Goal: Entertainment & Leisure: Browse casually

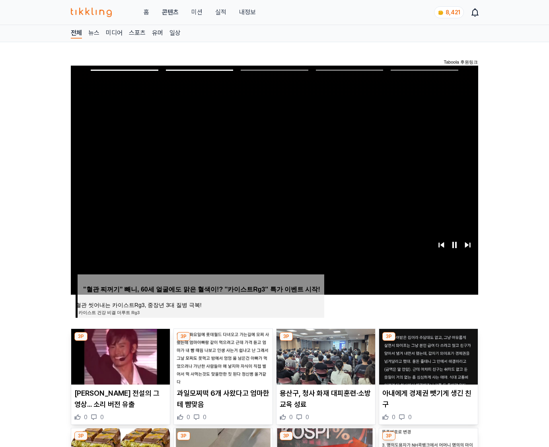
click at [428, 356] on img at bounding box center [428, 357] width 99 height 56
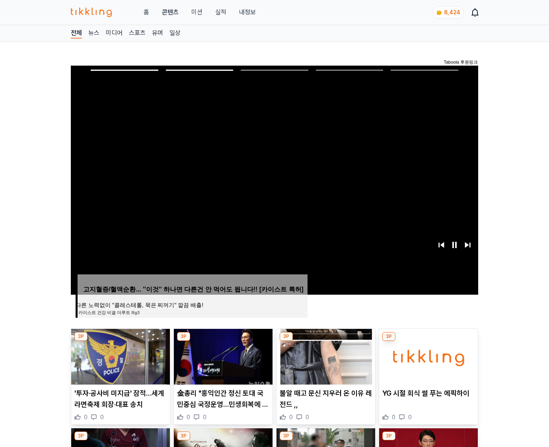
click at [428, 356] on img at bounding box center [428, 357] width 99 height 56
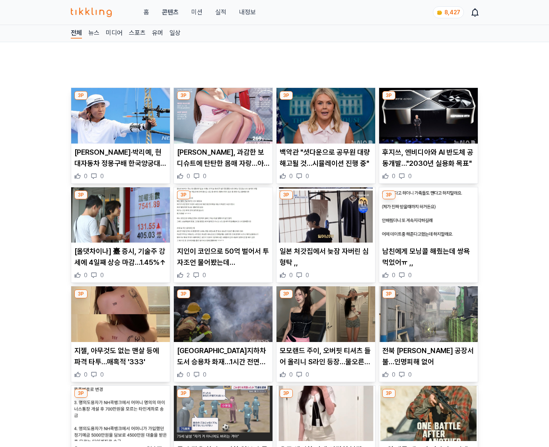
click at [428, 356] on p "전북 김제시 크레인 공장서 불…인명피해 없어" at bounding box center [429, 357] width 92 height 22
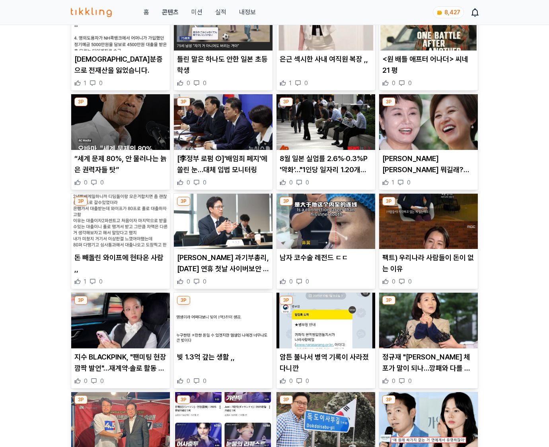
scroll to position [913, 0]
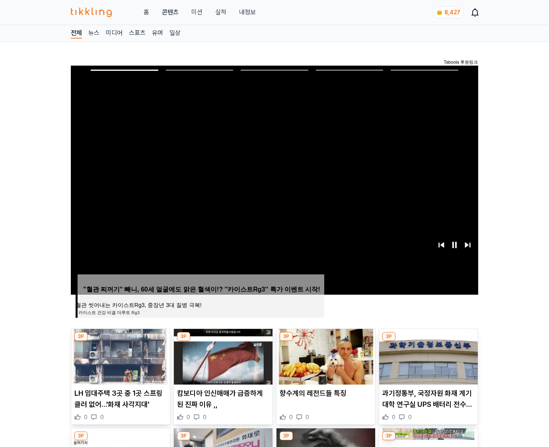
click at [428, 356] on img at bounding box center [428, 357] width 99 height 56
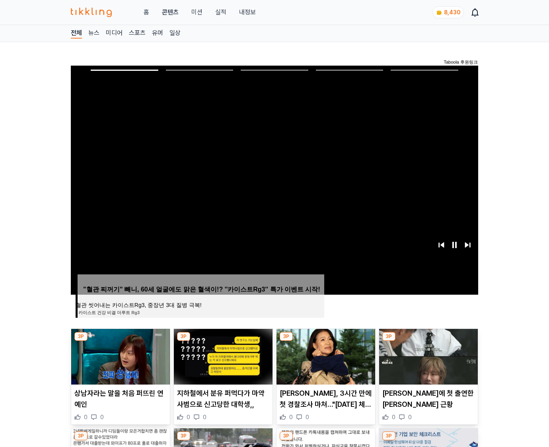
drag, startPoint x: 0, startPoint y: 0, endPoint x: 428, endPoint y: 356, distance: 556.3
click at [428, 356] on img at bounding box center [428, 357] width 99 height 56
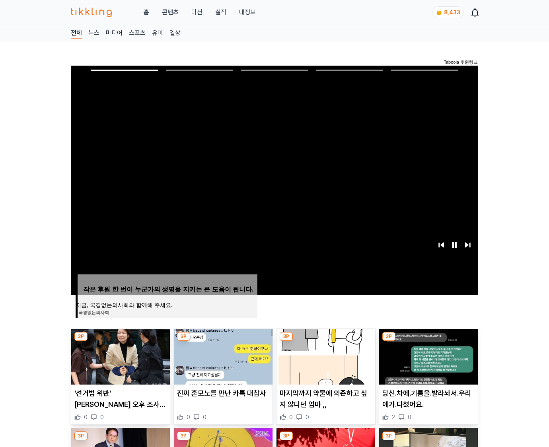
click at [428, 356] on img at bounding box center [428, 357] width 99 height 56
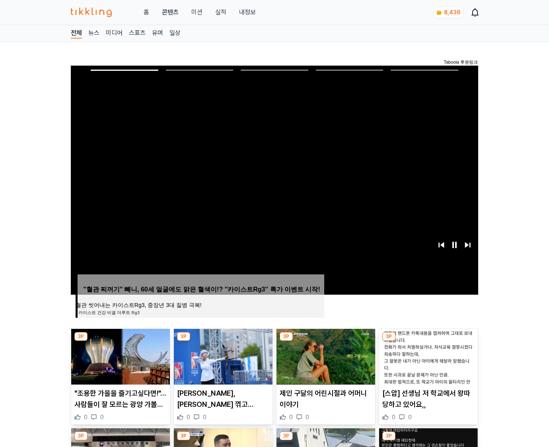
click at [428, 356] on img at bounding box center [428, 357] width 99 height 56
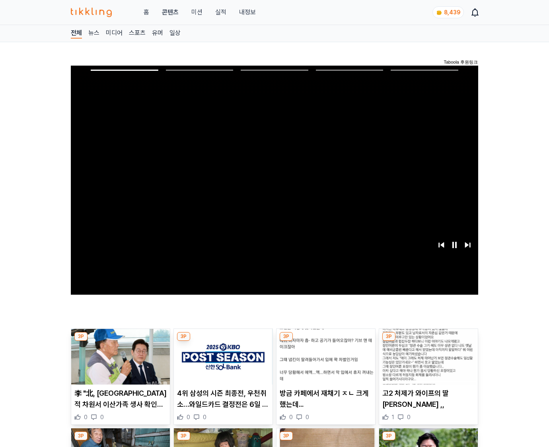
click at [428, 356] on img at bounding box center [428, 357] width 99 height 56
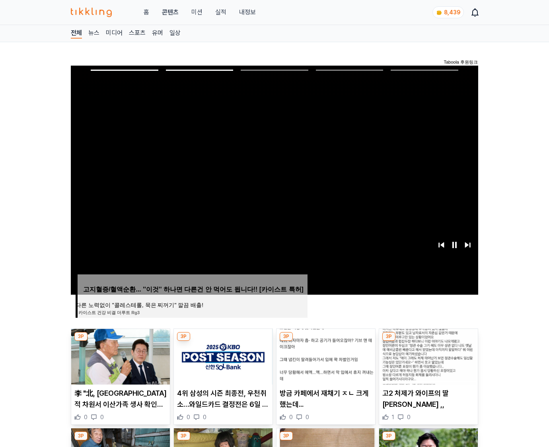
scroll to position [391, 0]
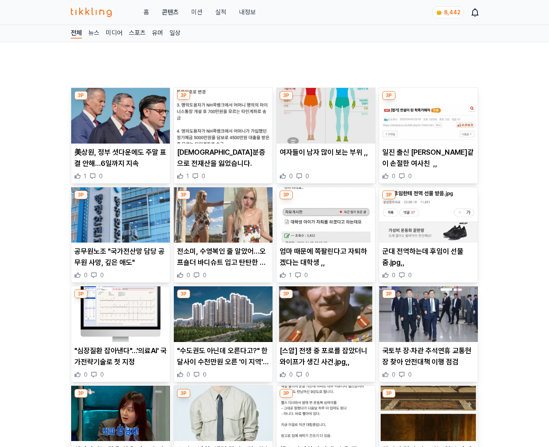
click at [428, 356] on p "국토부 장·차관 추석연휴 교통현장 찾아 안전대책 이행 점검" at bounding box center [429, 357] width 92 height 22
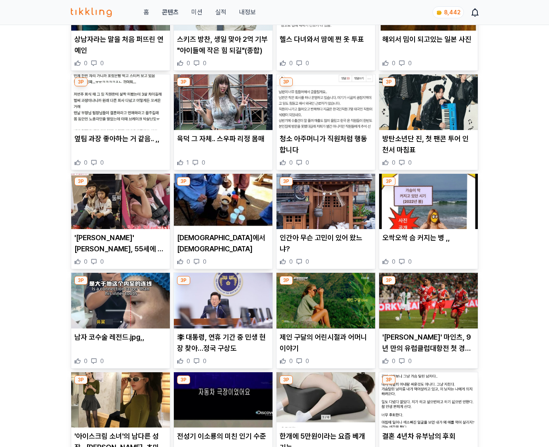
scroll to position [1174, 0]
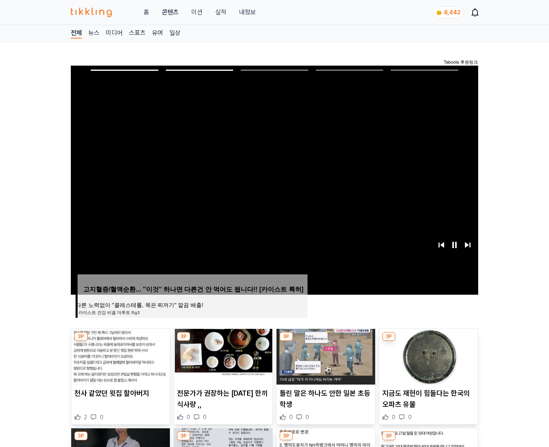
click at [428, 356] on img at bounding box center [428, 357] width 99 height 56
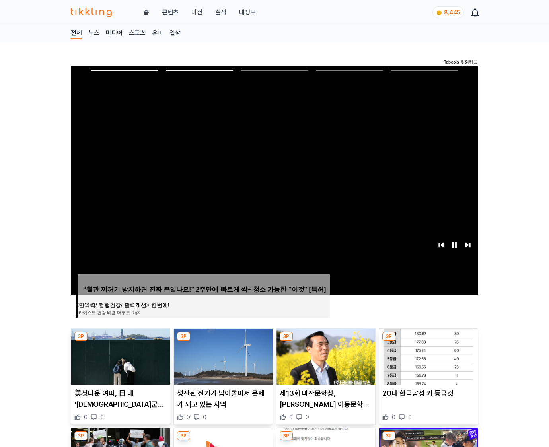
click at [428, 356] on img at bounding box center [428, 357] width 99 height 56
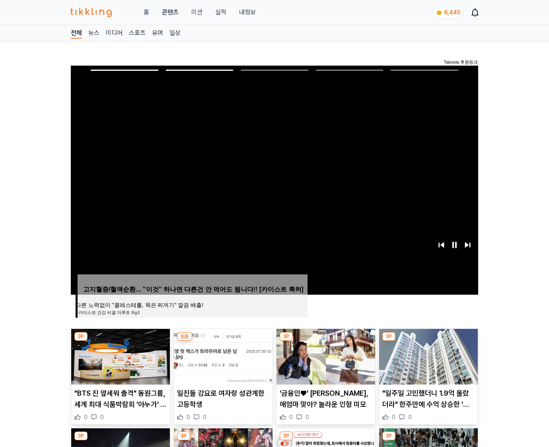
click at [428, 356] on img at bounding box center [428, 357] width 99 height 56
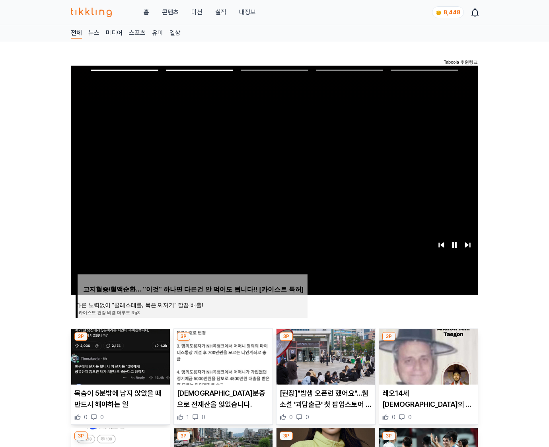
click at [428, 356] on img at bounding box center [428, 357] width 99 height 56
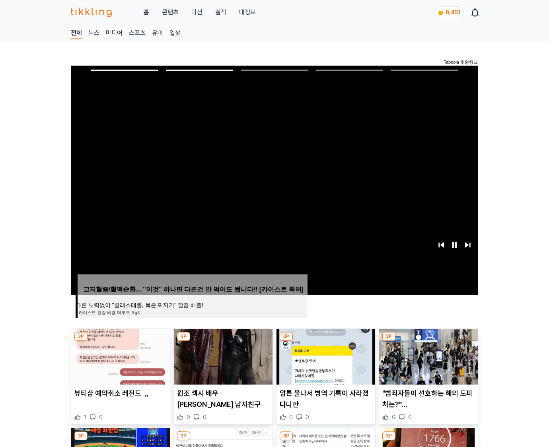
click at [428, 356] on img at bounding box center [428, 357] width 99 height 56
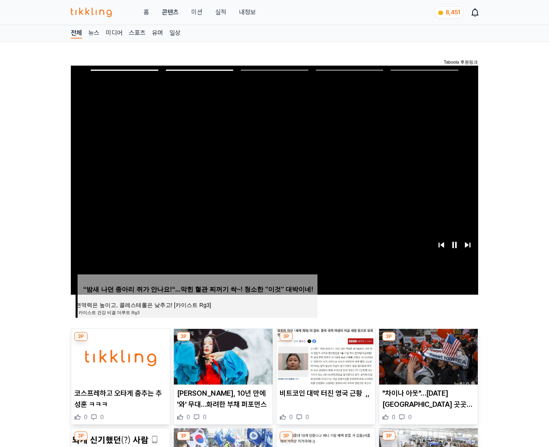
click at [428, 356] on img at bounding box center [428, 357] width 99 height 56
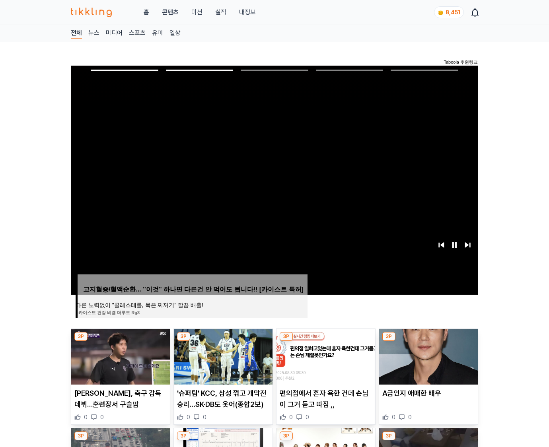
click at [428, 356] on img at bounding box center [428, 357] width 99 height 56
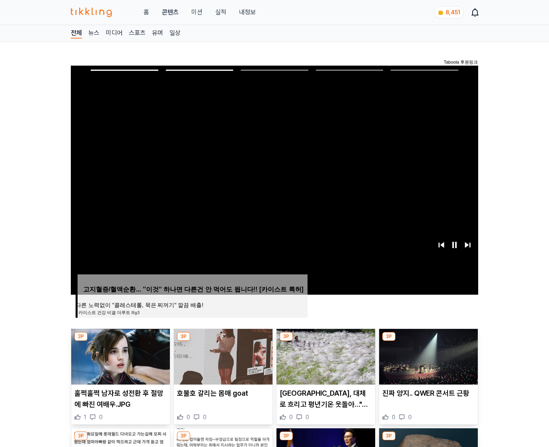
click at [428, 356] on img at bounding box center [428, 357] width 99 height 56
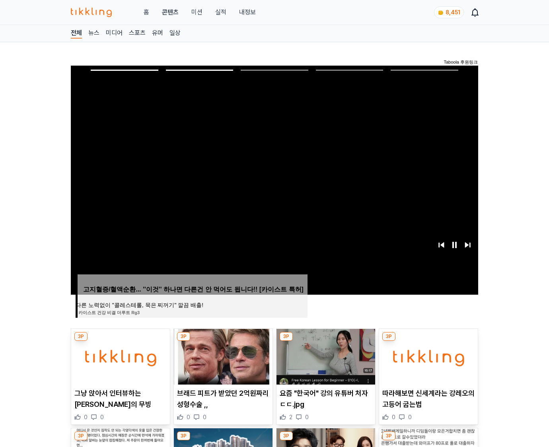
click at [428, 356] on img at bounding box center [428, 357] width 99 height 56
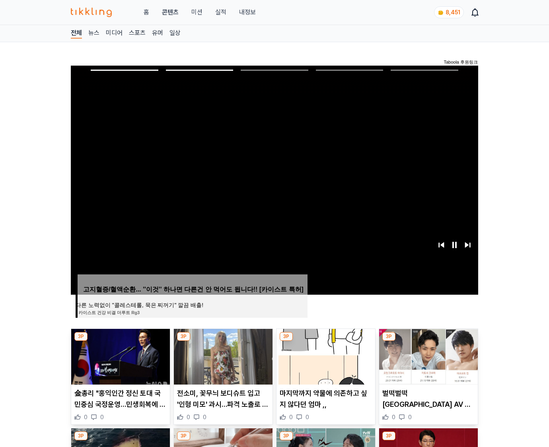
click at [428, 356] on img at bounding box center [428, 357] width 99 height 56
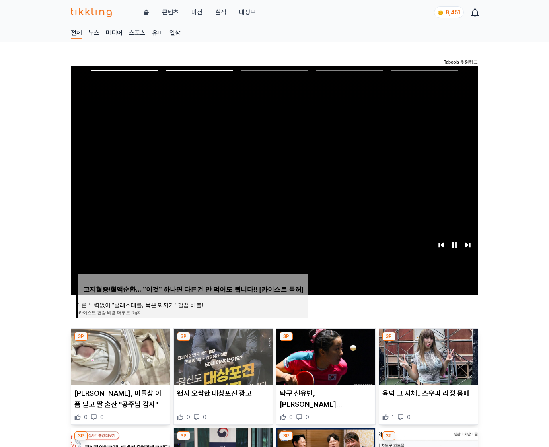
click at [428, 356] on img at bounding box center [428, 357] width 99 height 56
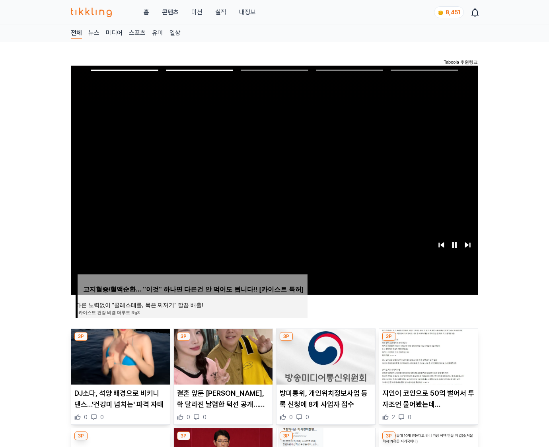
click at [428, 356] on img at bounding box center [428, 357] width 99 height 56
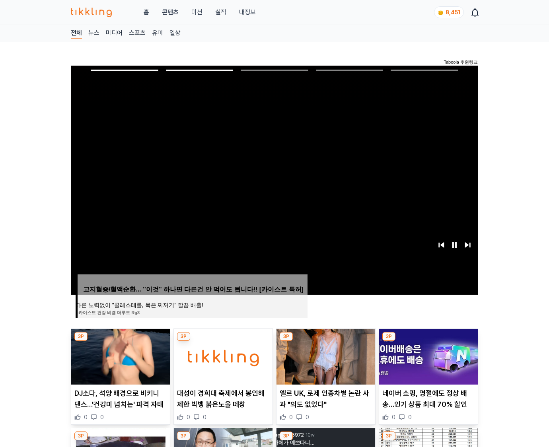
click at [428, 356] on img at bounding box center [428, 357] width 99 height 56
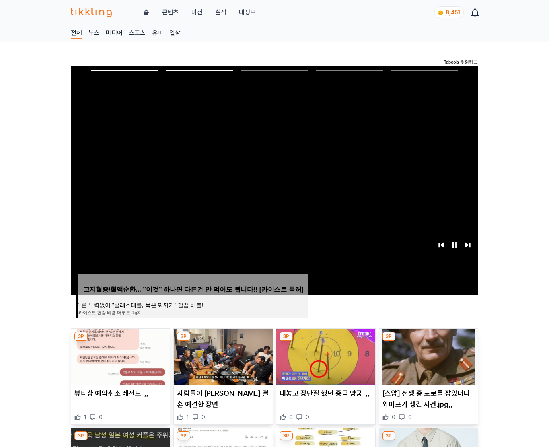
click at [428, 356] on img at bounding box center [428, 357] width 99 height 56
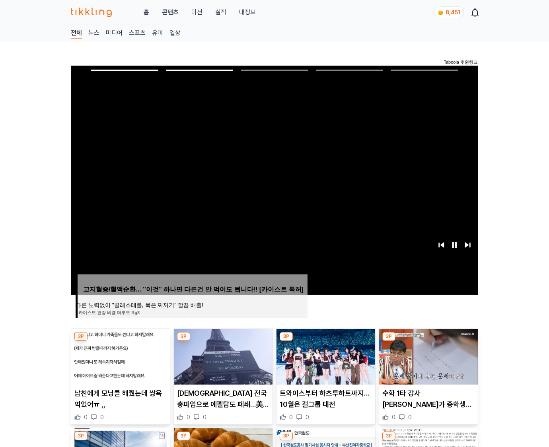
click at [428, 356] on img at bounding box center [428, 357] width 99 height 56
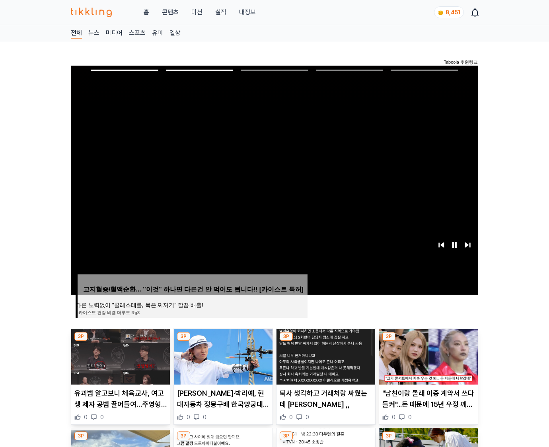
click at [428, 356] on img at bounding box center [428, 357] width 99 height 56
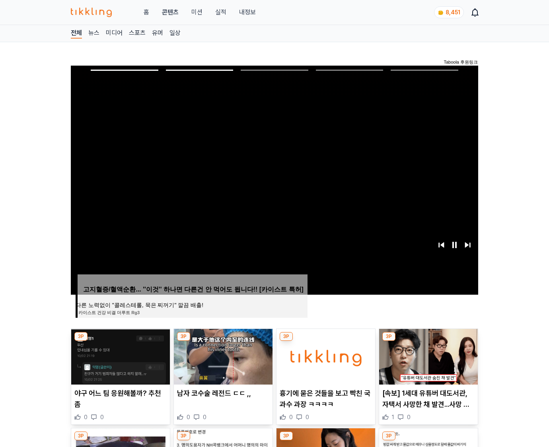
click at [428, 356] on img at bounding box center [428, 357] width 99 height 56
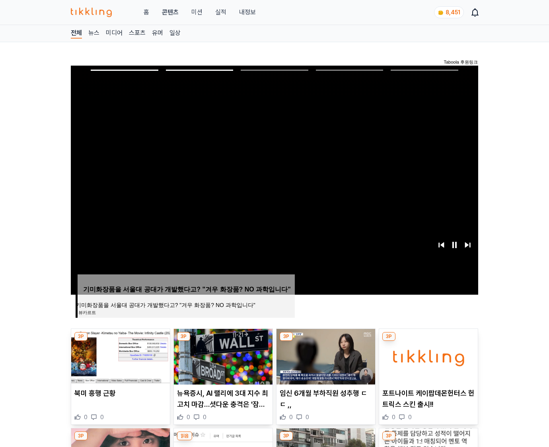
click at [428, 356] on img at bounding box center [428, 357] width 99 height 56
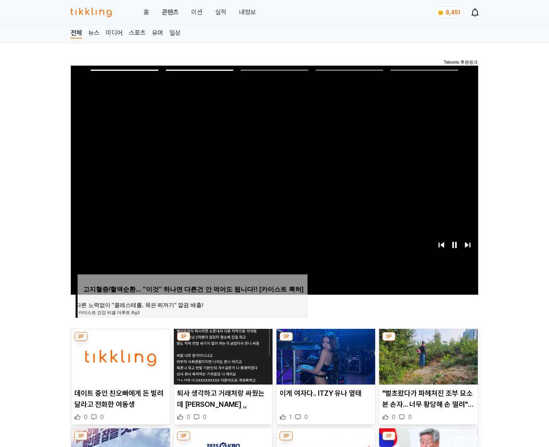
click at [428, 356] on img at bounding box center [428, 357] width 99 height 56
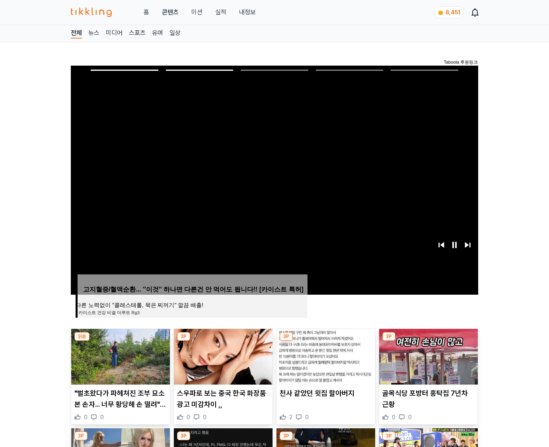
click at [428, 356] on img at bounding box center [428, 357] width 99 height 56
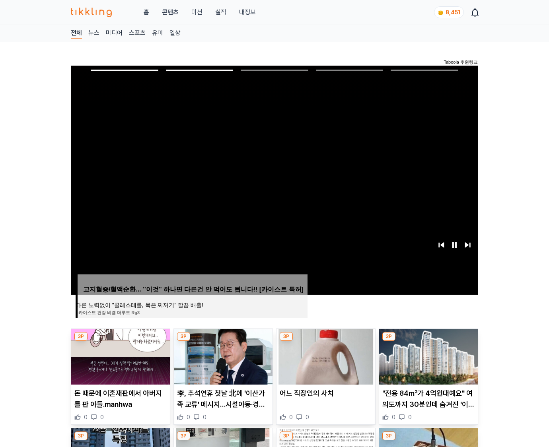
click at [428, 356] on img at bounding box center [428, 357] width 99 height 56
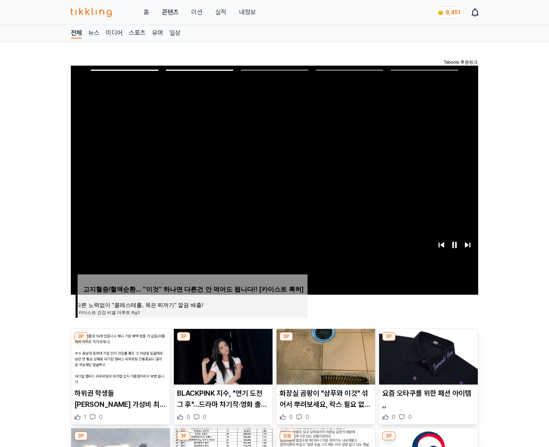
click at [428, 356] on img at bounding box center [428, 357] width 99 height 56
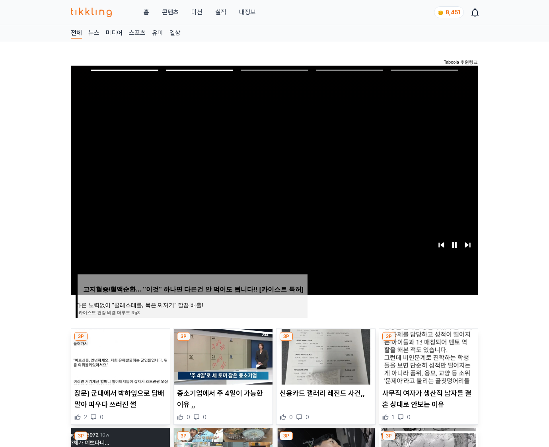
click at [428, 356] on img at bounding box center [428, 357] width 99 height 56
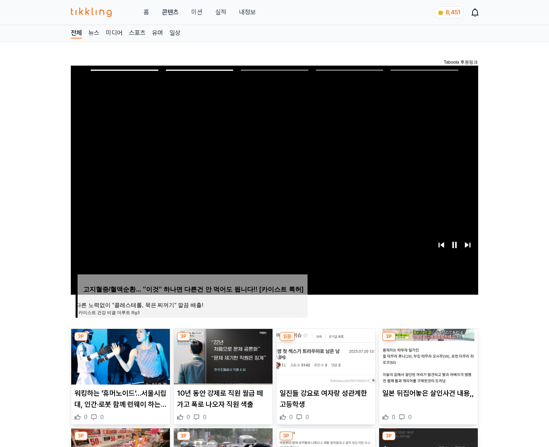
click at [428, 356] on img at bounding box center [428, 357] width 99 height 56
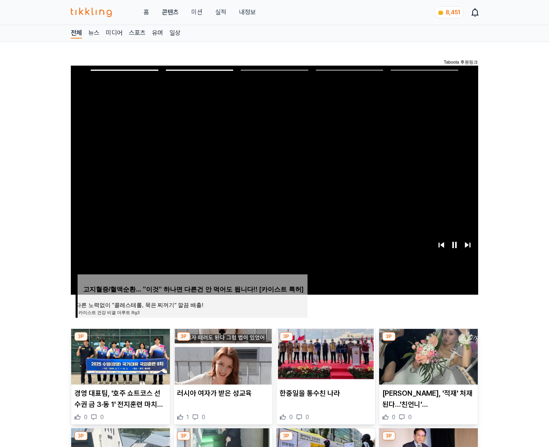
click at [428, 356] on img at bounding box center [428, 357] width 99 height 56
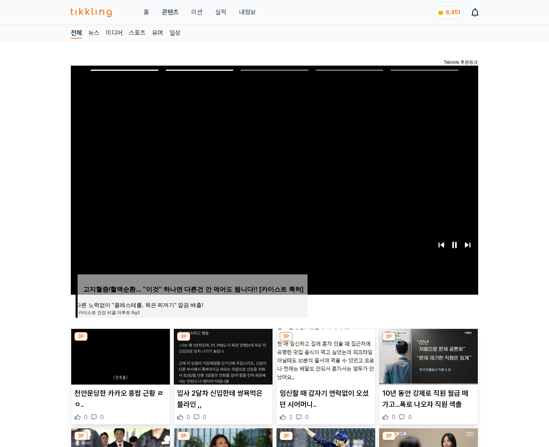
click at [428, 356] on img at bounding box center [428, 357] width 99 height 56
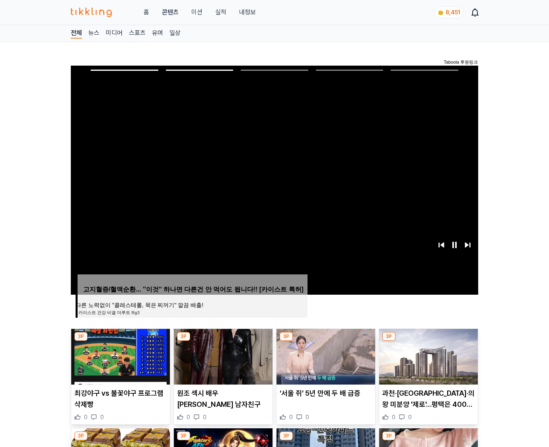
click at [428, 356] on img at bounding box center [428, 357] width 99 height 56
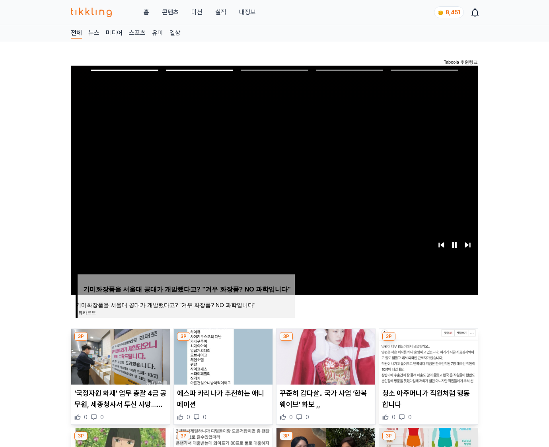
click at [428, 356] on img at bounding box center [428, 357] width 99 height 56
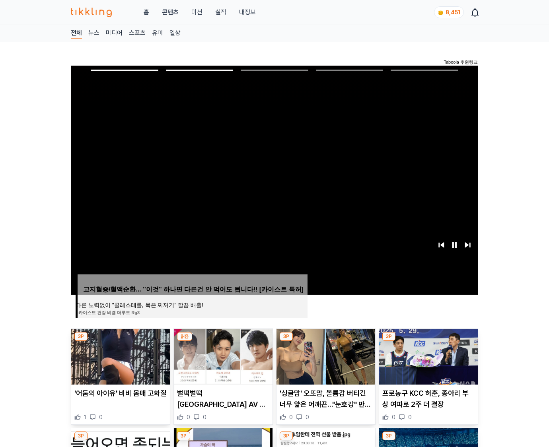
click at [428, 356] on img at bounding box center [428, 357] width 99 height 56
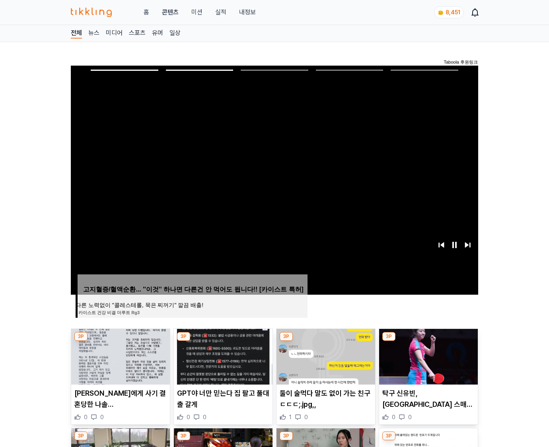
click at [428, 356] on img at bounding box center [428, 357] width 99 height 56
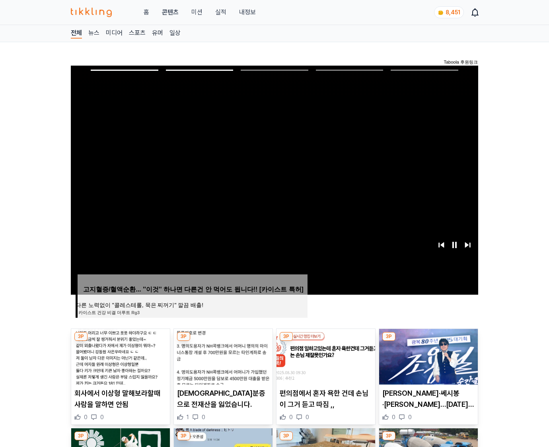
click at [428, 356] on img at bounding box center [428, 357] width 99 height 56
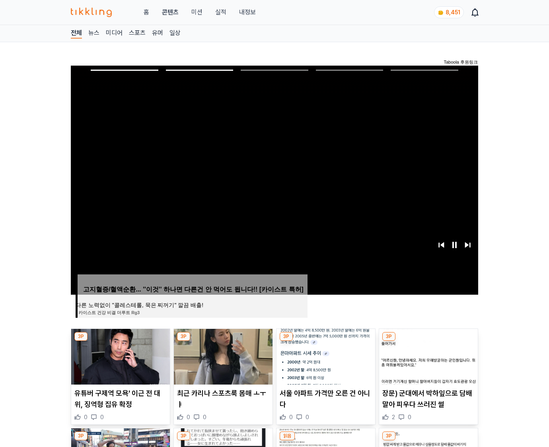
click at [428, 356] on img at bounding box center [428, 357] width 99 height 56
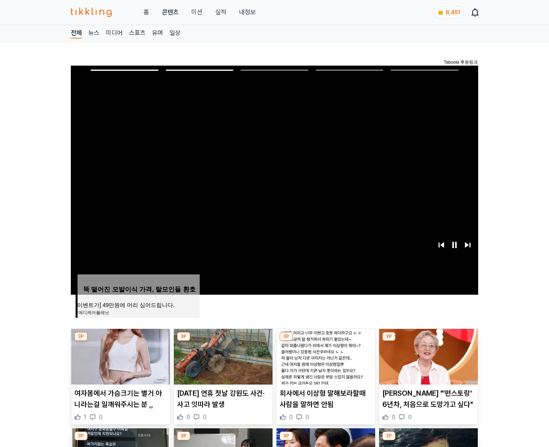
click at [428, 356] on img at bounding box center [428, 357] width 99 height 56
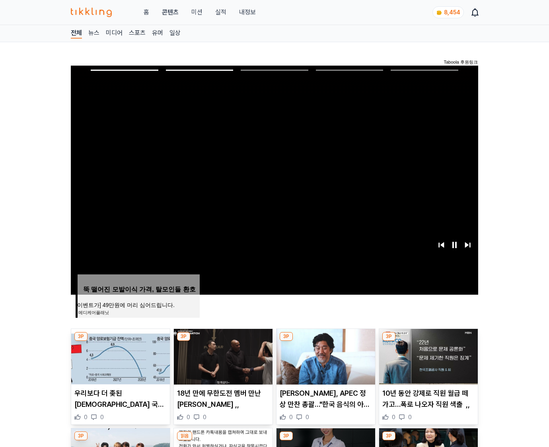
click at [428, 356] on img at bounding box center [428, 357] width 99 height 56
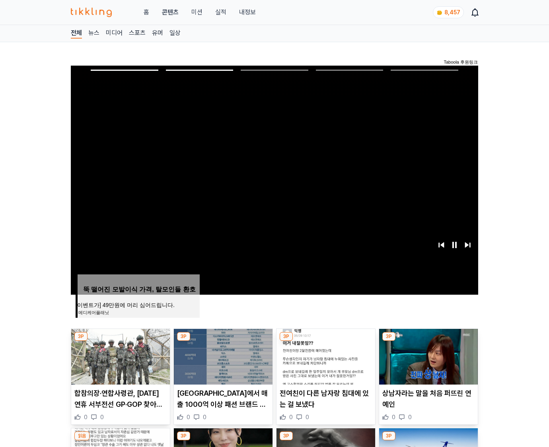
click at [428, 356] on img at bounding box center [428, 357] width 99 height 56
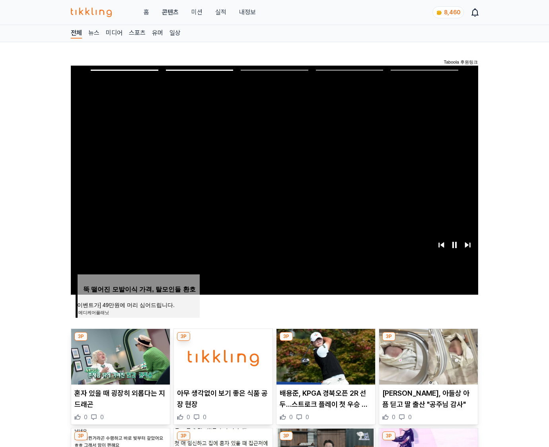
click at [428, 356] on img at bounding box center [428, 357] width 99 height 56
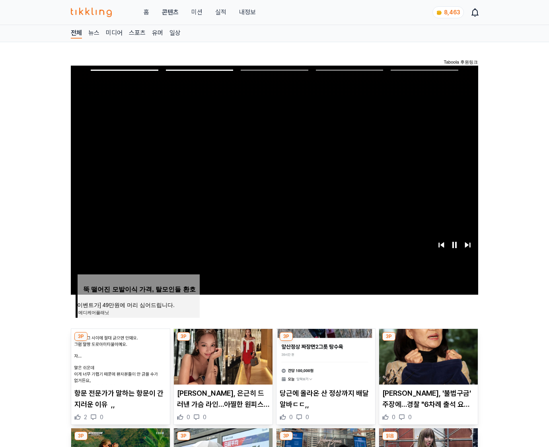
click at [428, 356] on img at bounding box center [428, 357] width 99 height 56
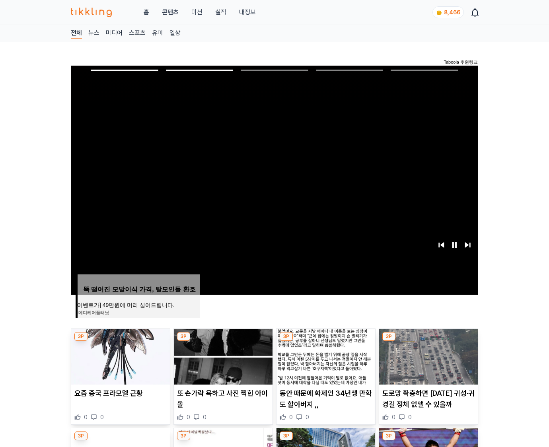
click at [428, 356] on img at bounding box center [428, 357] width 99 height 56
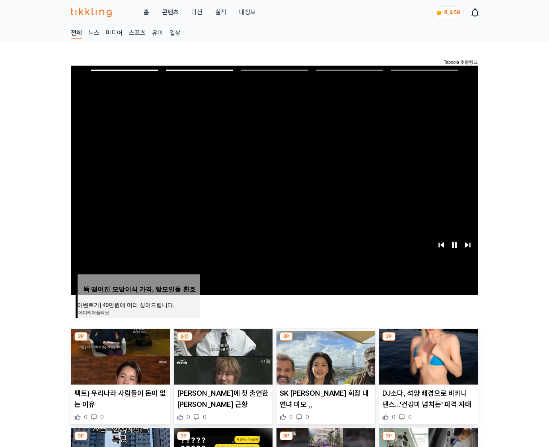
click at [428, 356] on img at bounding box center [428, 357] width 99 height 56
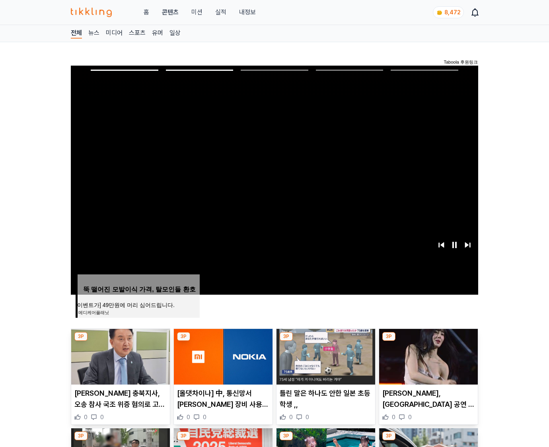
click at [428, 356] on img at bounding box center [428, 357] width 99 height 56
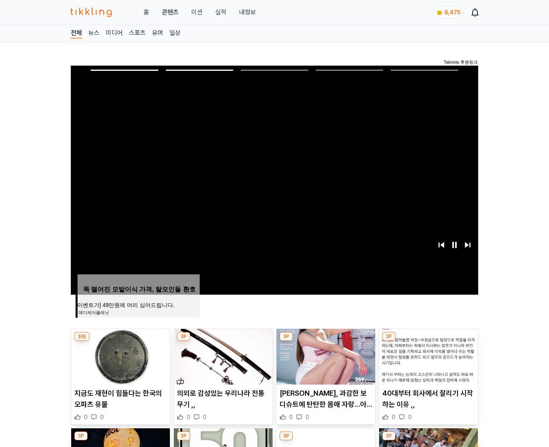
click at [428, 356] on img at bounding box center [428, 357] width 99 height 56
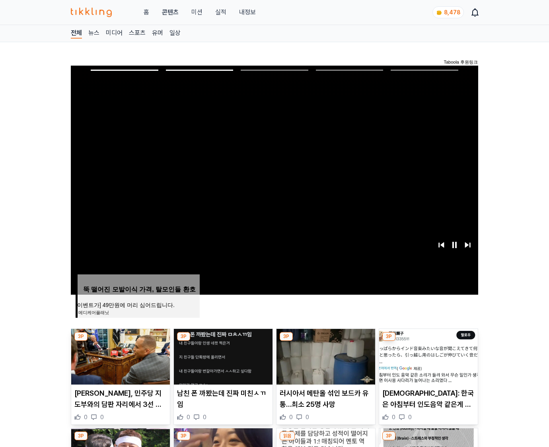
click at [428, 356] on img at bounding box center [428, 357] width 99 height 56
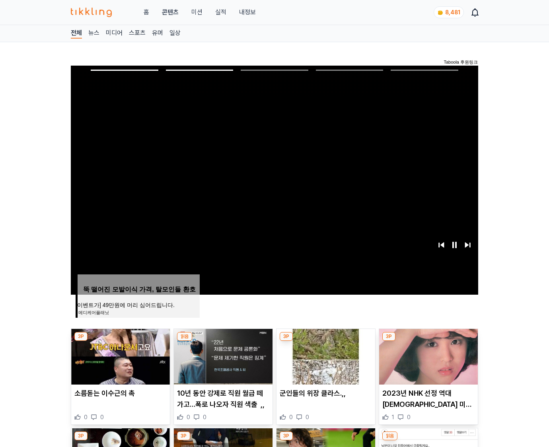
click at [428, 356] on img at bounding box center [428, 357] width 99 height 56
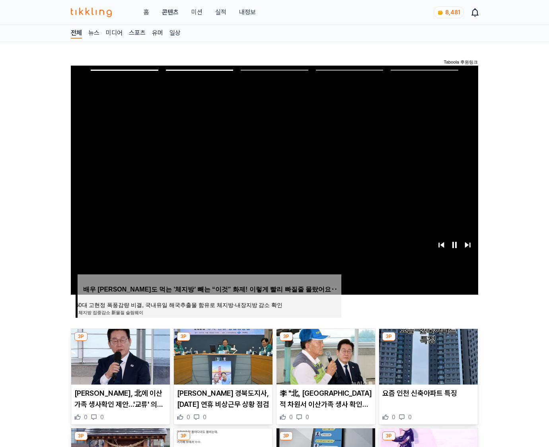
click at [428, 356] on img at bounding box center [428, 357] width 99 height 56
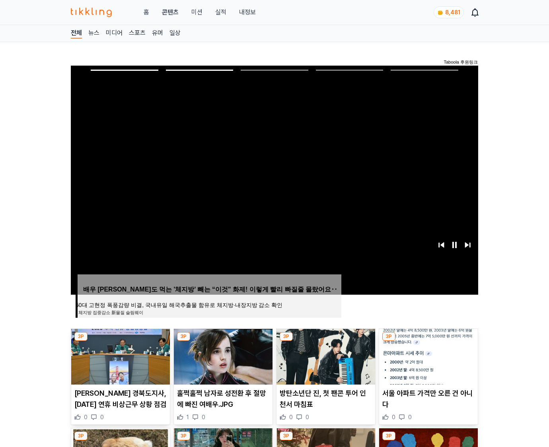
click at [428, 356] on img at bounding box center [428, 357] width 99 height 56
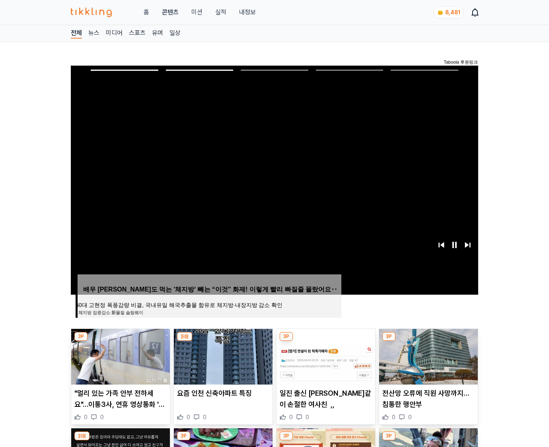
click at [428, 356] on img at bounding box center [428, 357] width 99 height 56
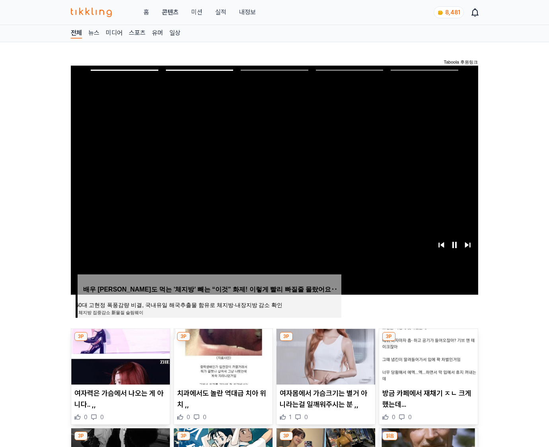
click at [428, 356] on img at bounding box center [428, 357] width 99 height 56
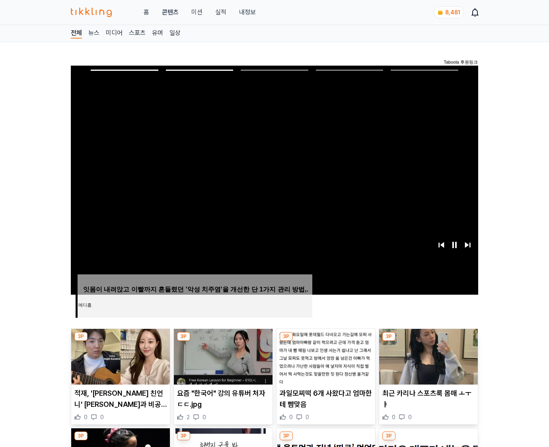
click at [428, 356] on img at bounding box center [428, 357] width 99 height 56
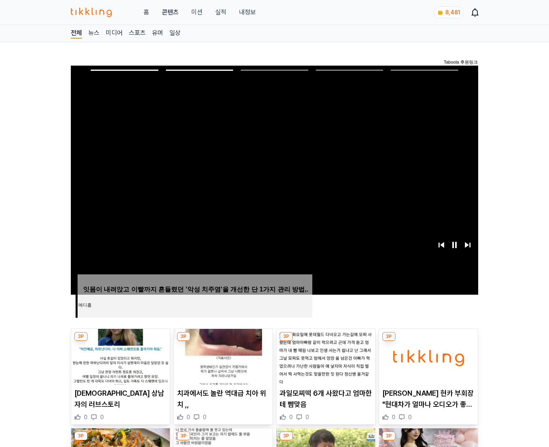
click at [428, 356] on img at bounding box center [428, 357] width 99 height 56
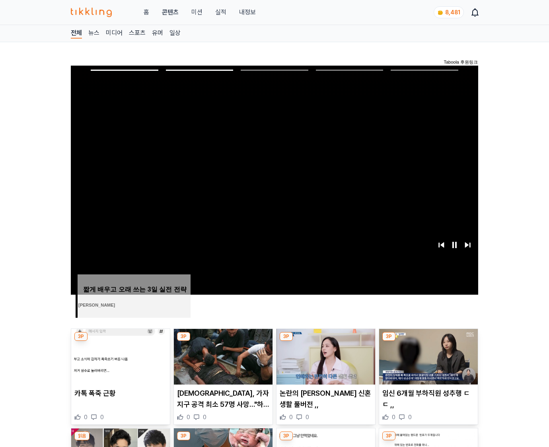
click at [428, 356] on img at bounding box center [428, 357] width 99 height 56
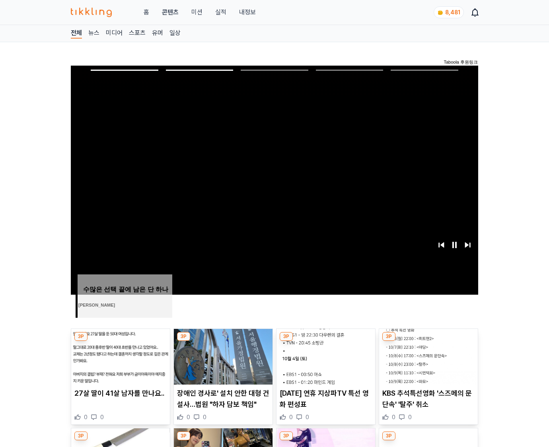
click at [428, 356] on img at bounding box center [428, 357] width 99 height 56
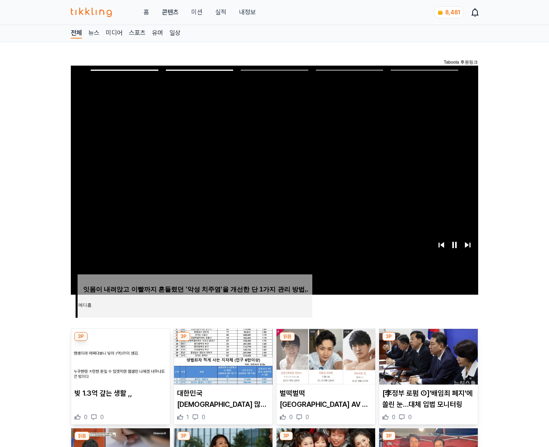
click at [428, 356] on img at bounding box center [428, 357] width 99 height 56
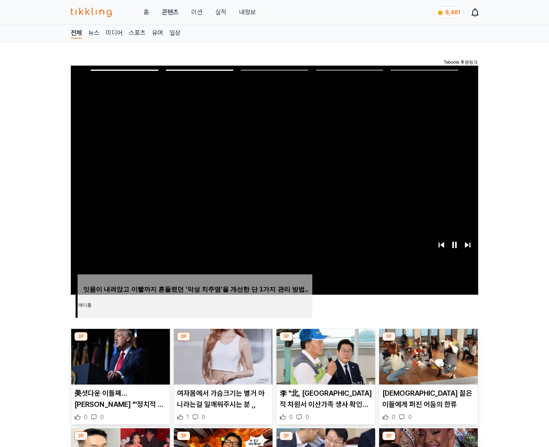
click at [428, 356] on img at bounding box center [428, 357] width 99 height 56
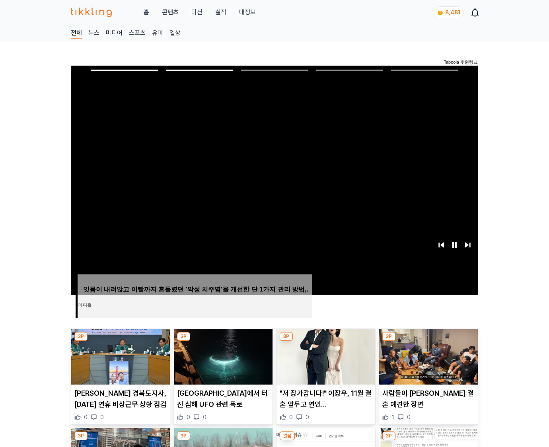
click at [428, 356] on img at bounding box center [428, 357] width 99 height 56
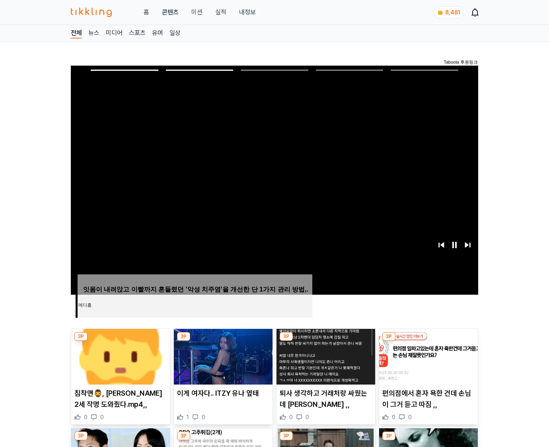
click at [428, 356] on img at bounding box center [428, 357] width 99 height 56
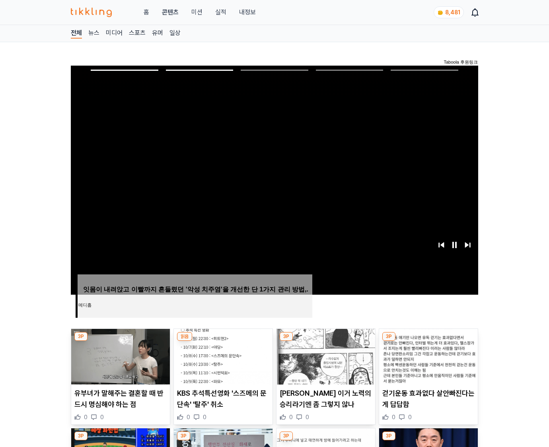
click at [428, 356] on img at bounding box center [428, 357] width 99 height 56
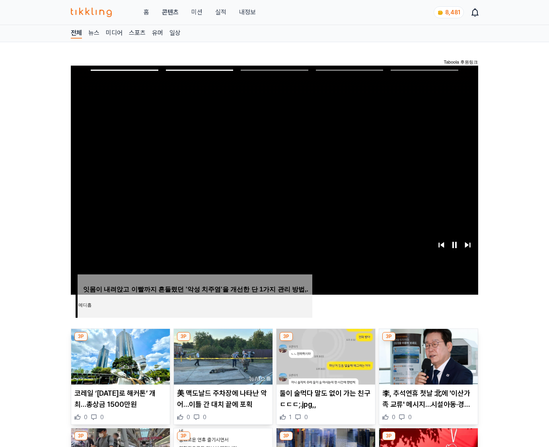
click at [428, 356] on img at bounding box center [428, 357] width 99 height 56
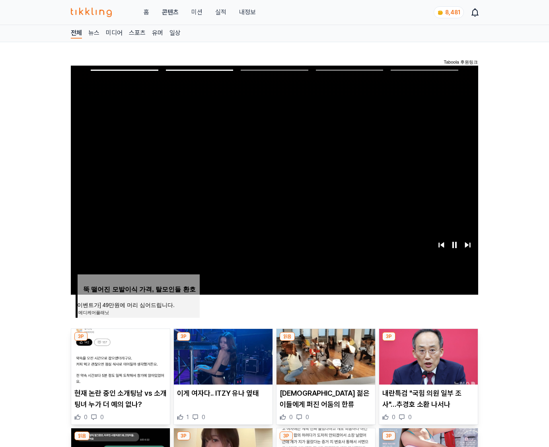
click at [428, 356] on img at bounding box center [428, 357] width 99 height 56
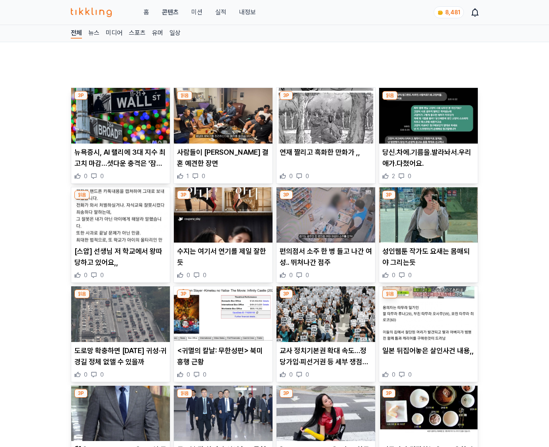
scroll to position [5107, 0]
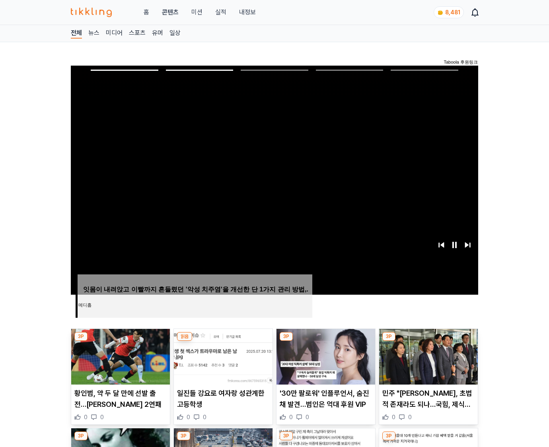
click at [428, 356] on img at bounding box center [428, 357] width 99 height 56
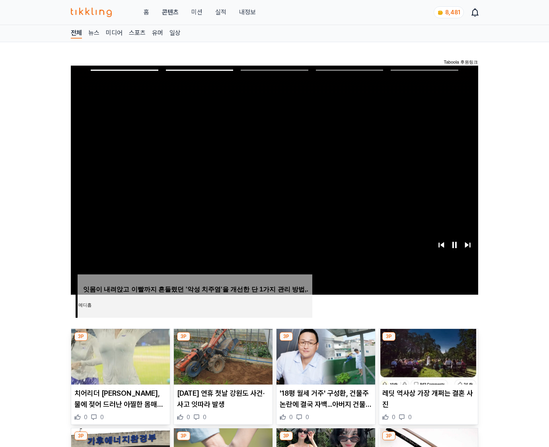
click at [428, 356] on img at bounding box center [428, 357] width 99 height 56
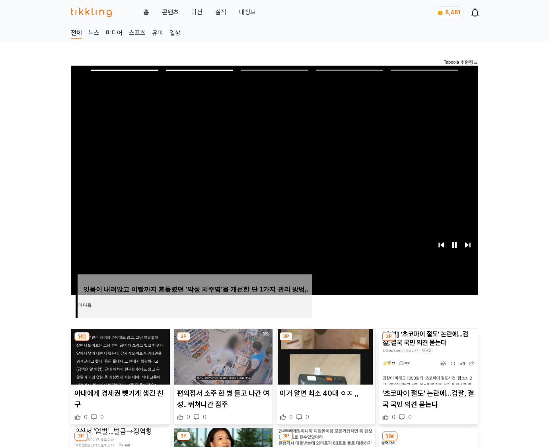
click at [428, 356] on img at bounding box center [428, 357] width 99 height 56
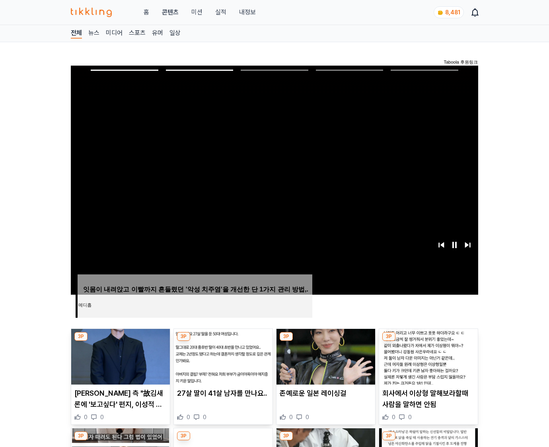
click at [428, 356] on img at bounding box center [428, 357] width 99 height 56
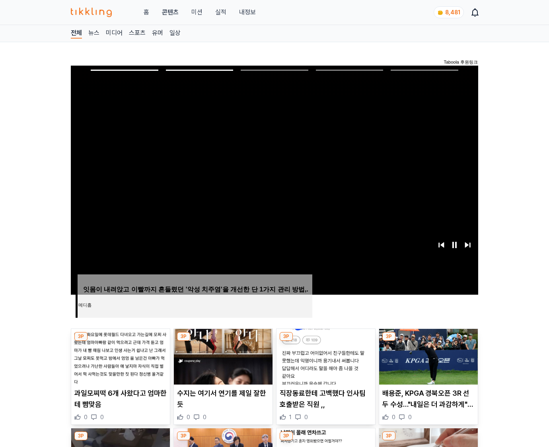
click at [428, 356] on img at bounding box center [428, 357] width 99 height 56
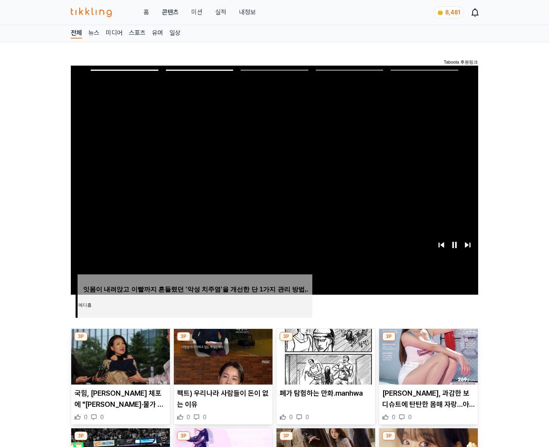
click at [428, 356] on img at bounding box center [428, 357] width 99 height 56
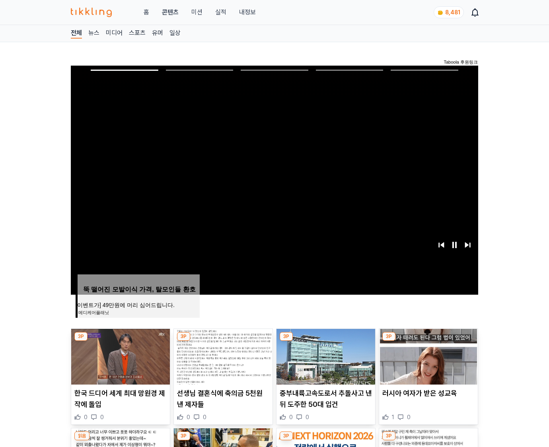
click at [428, 356] on img at bounding box center [428, 357] width 99 height 56
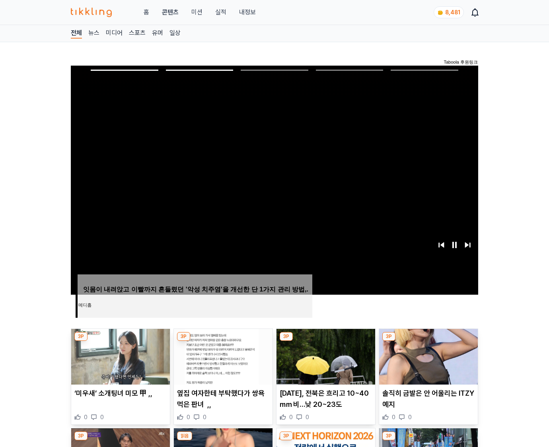
click at [428, 356] on img at bounding box center [428, 357] width 99 height 56
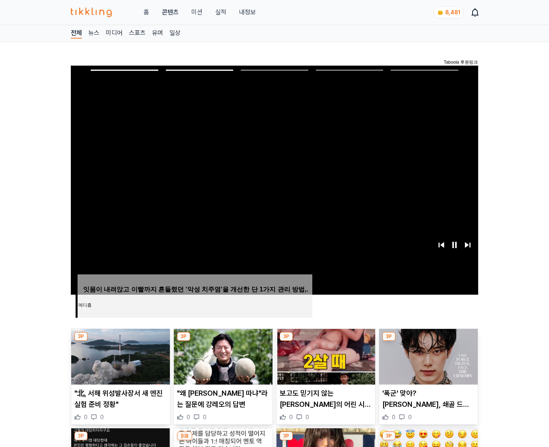
click at [428, 356] on img at bounding box center [428, 357] width 99 height 56
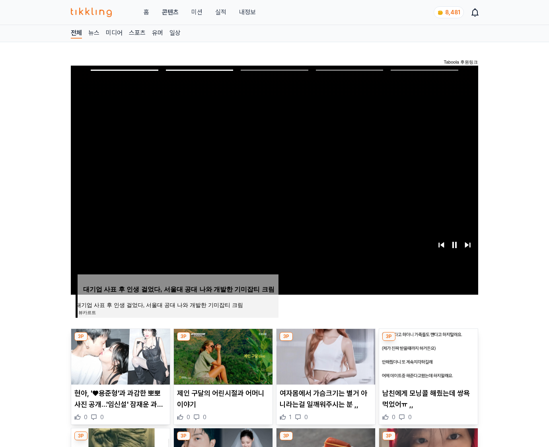
click at [428, 356] on img at bounding box center [428, 357] width 99 height 56
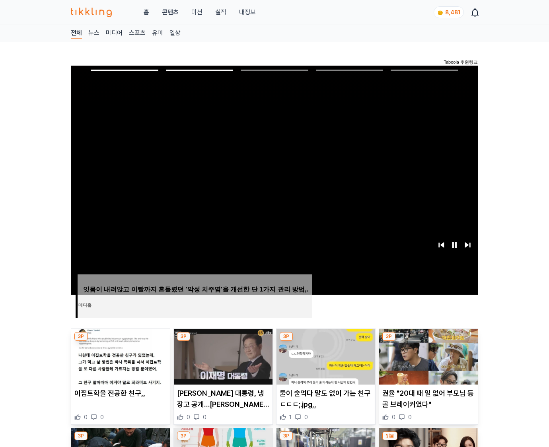
click at [428, 356] on img at bounding box center [428, 357] width 99 height 56
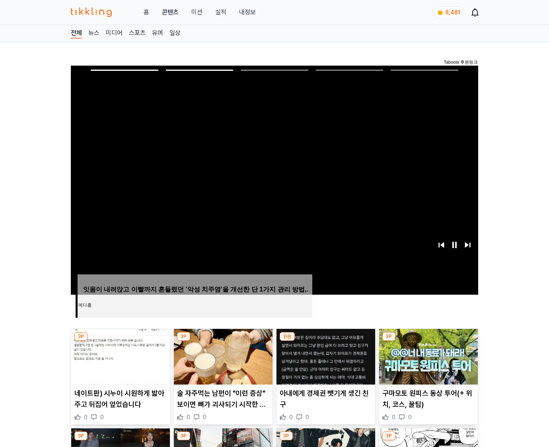
click at [428, 356] on img at bounding box center [428, 357] width 99 height 56
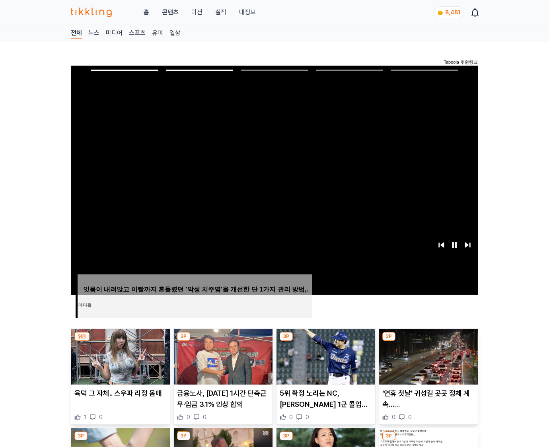
click at [428, 356] on img at bounding box center [428, 357] width 99 height 56
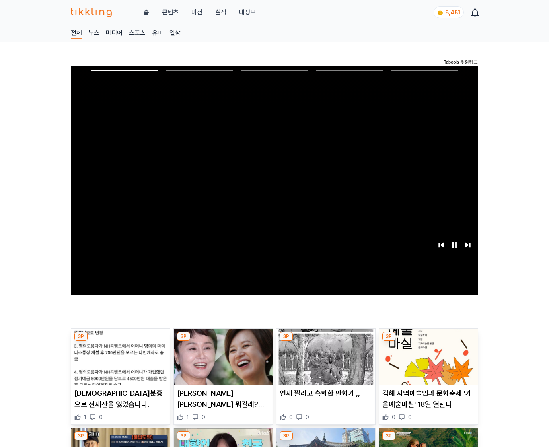
click at [428, 356] on img at bounding box center [428, 357] width 99 height 56
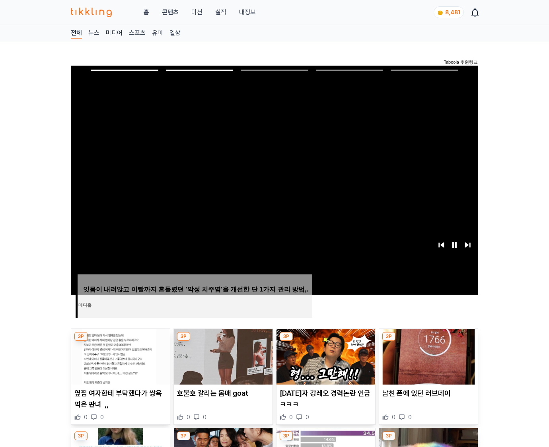
click at [428, 356] on img at bounding box center [428, 357] width 99 height 56
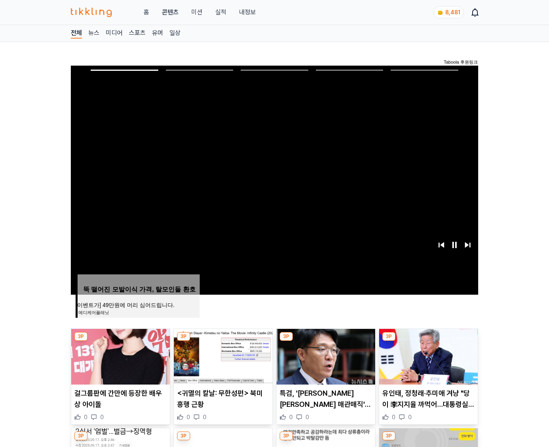
click at [428, 356] on img at bounding box center [428, 357] width 99 height 56
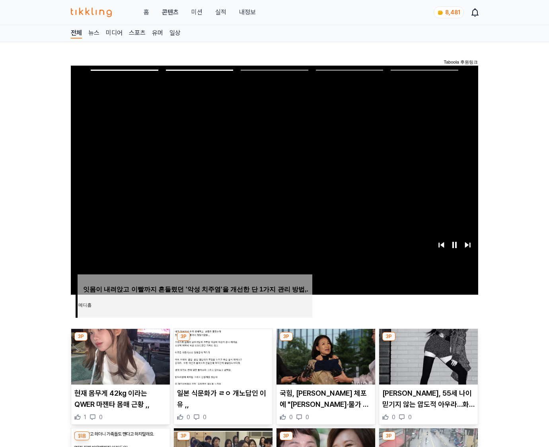
click at [428, 356] on img at bounding box center [428, 357] width 99 height 56
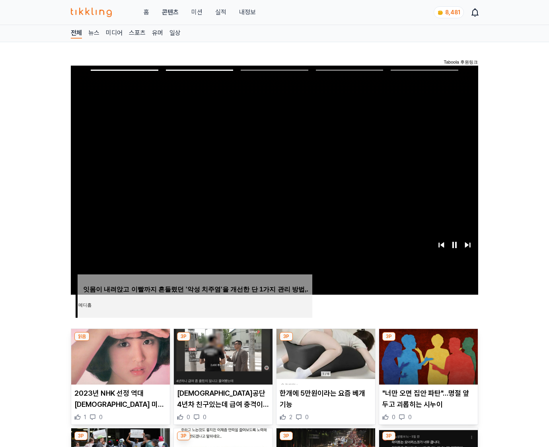
click at [428, 356] on img at bounding box center [428, 357] width 99 height 56
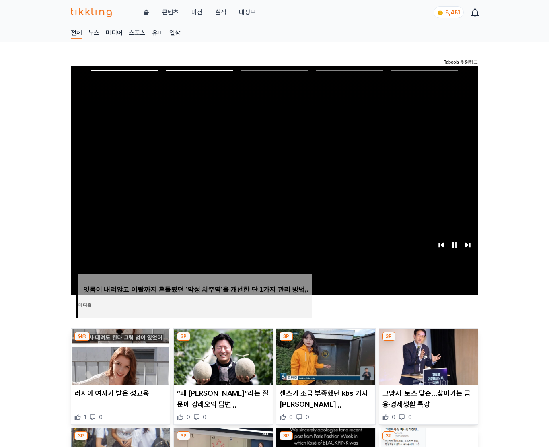
click at [428, 356] on img at bounding box center [428, 357] width 99 height 56
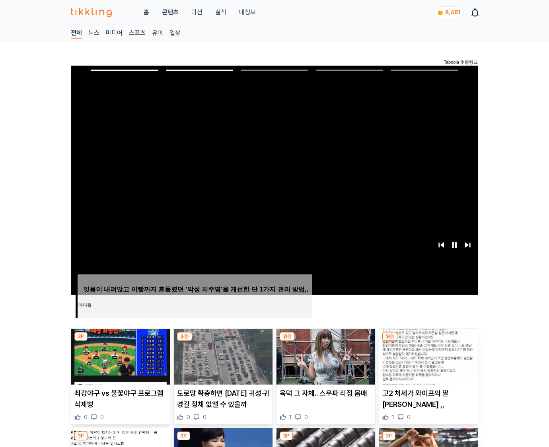
click at [428, 356] on img at bounding box center [428, 357] width 99 height 56
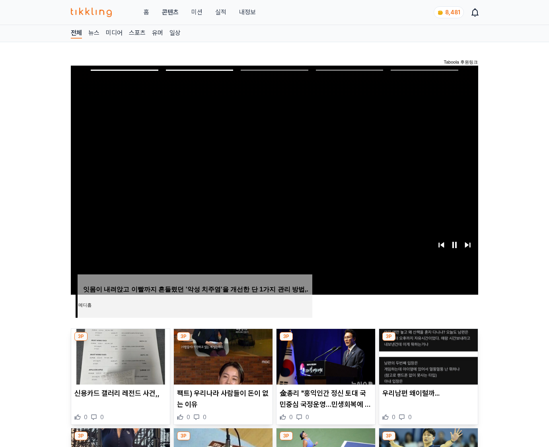
click at [428, 356] on img at bounding box center [428, 357] width 99 height 56
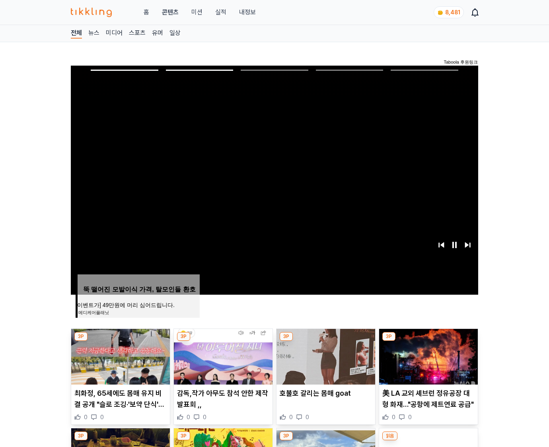
click at [428, 356] on img at bounding box center [428, 357] width 99 height 56
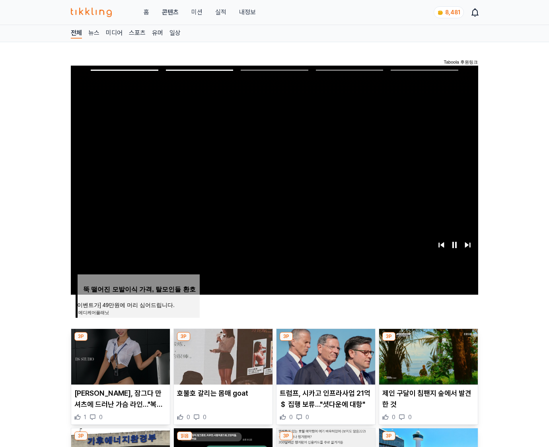
click at [428, 356] on img at bounding box center [428, 357] width 99 height 56
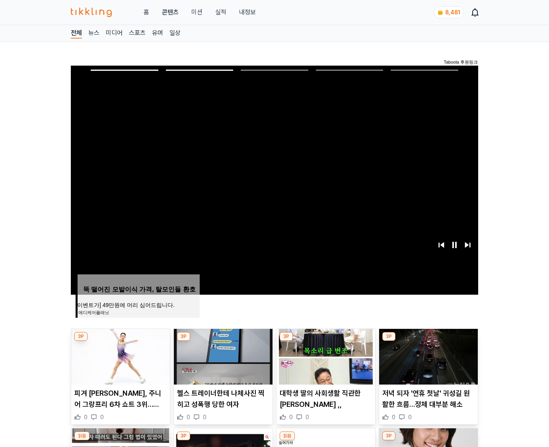
click at [428, 356] on img at bounding box center [428, 357] width 99 height 56
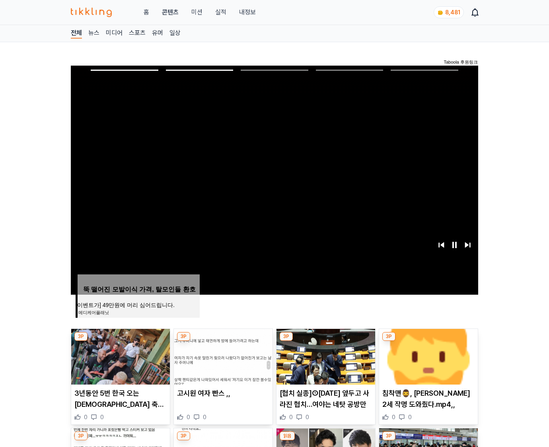
click at [428, 356] on img at bounding box center [428, 357] width 99 height 56
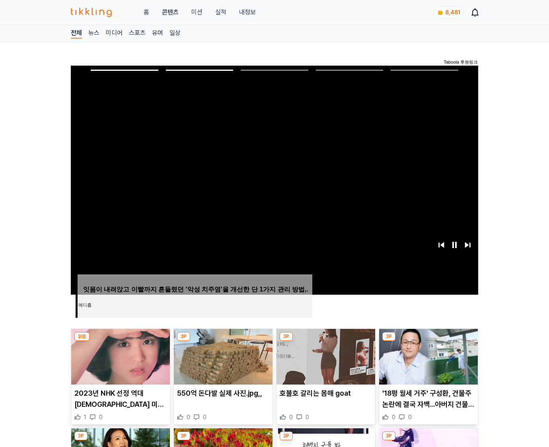
click at [428, 356] on img at bounding box center [428, 357] width 99 height 56
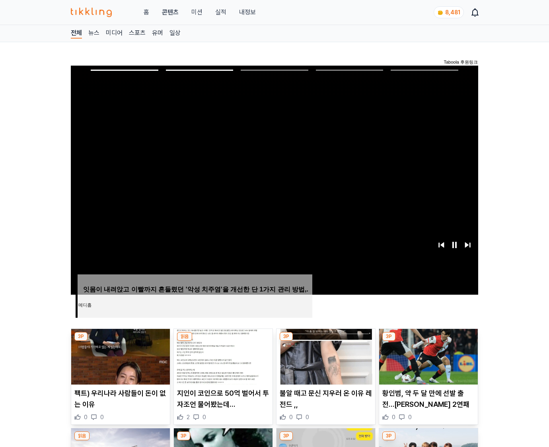
click at [428, 356] on img at bounding box center [428, 357] width 99 height 56
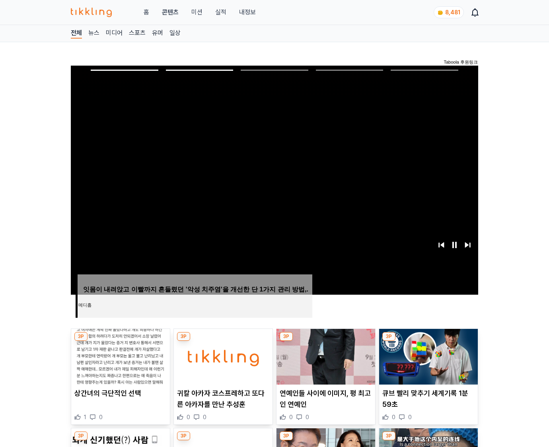
click at [428, 356] on img at bounding box center [428, 357] width 99 height 56
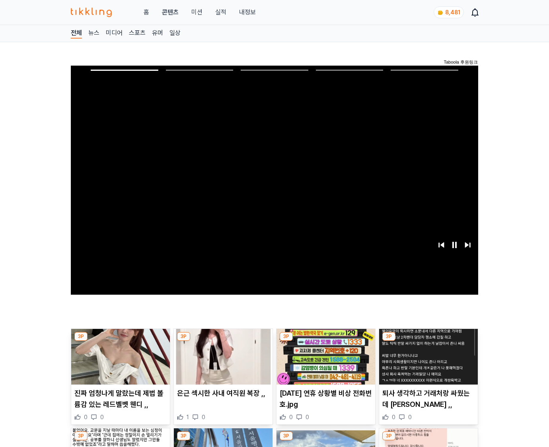
click at [428, 356] on img at bounding box center [428, 357] width 99 height 56
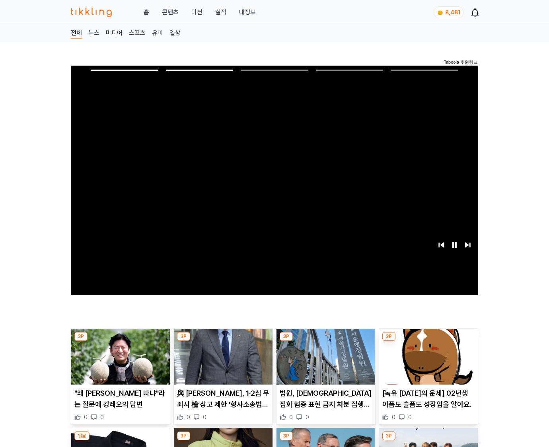
click at [428, 356] on img at bounding box center [428, 357] width 99 height 56
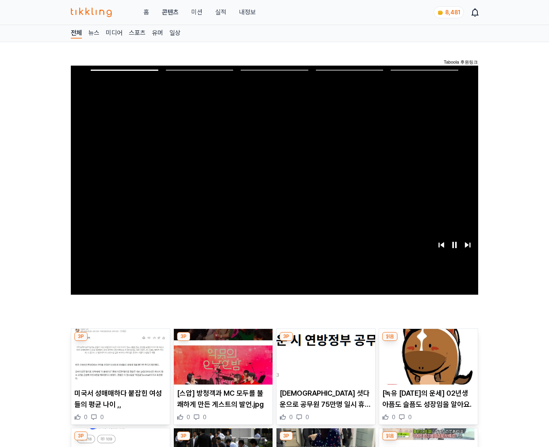
click at [428, 356] on img at bounding box center [428, 357] width 99 height 56
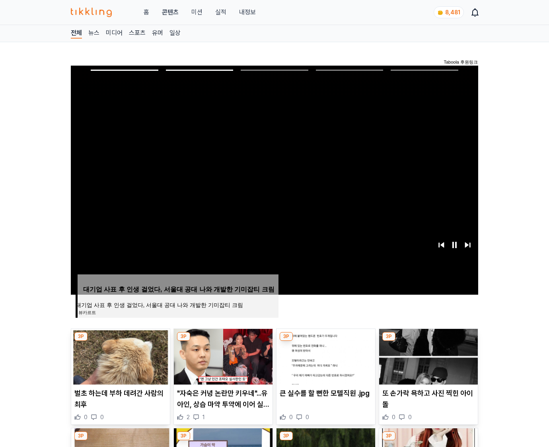
click at [428, 356] on img at bounding box center [428, 357] width 99 height 56
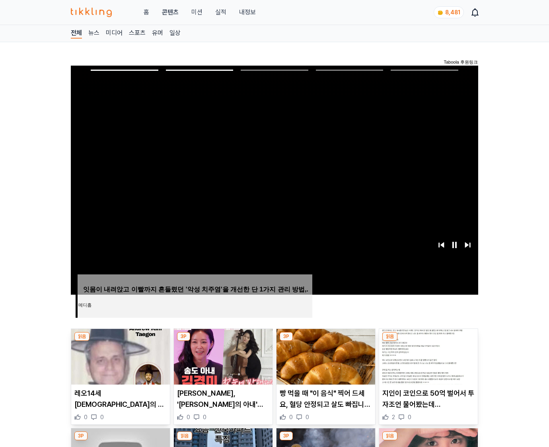
click at [428, 356] on img at bounding box center [428, 357] width 99 height 56
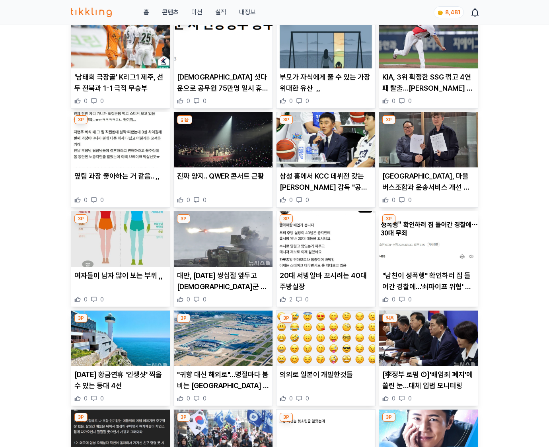
scroll to position [1177, 0]
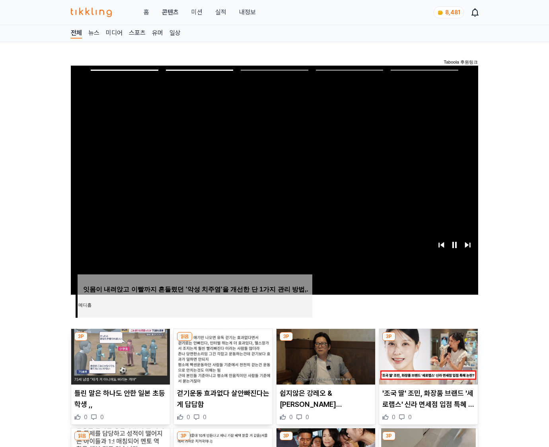
click at [428, 356] on img at bounding box center [428, 357] width 99 height 56
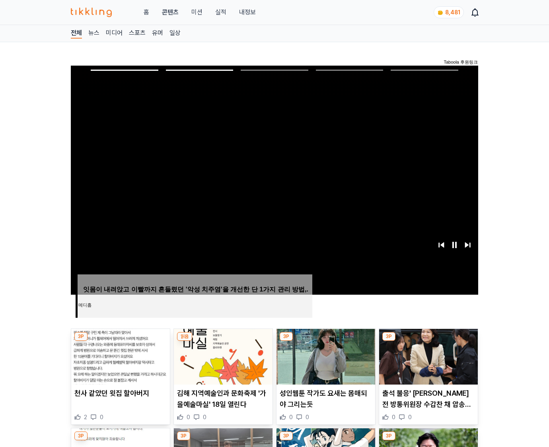
click at [428, 356] on img at bounding box center [428, 357] width 99 height 56
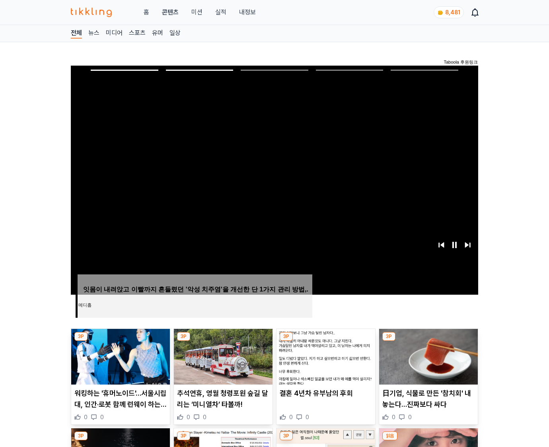
click at [428, 356] on img at bounding box center [428, 357] width 99 height 56
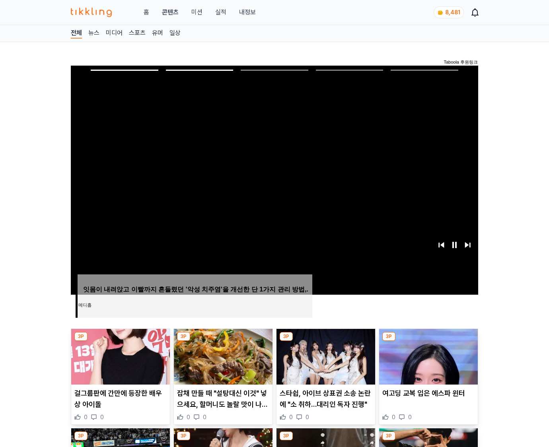
click at [428, 356] on img at bounding box center [428, 357] width 99 height 56
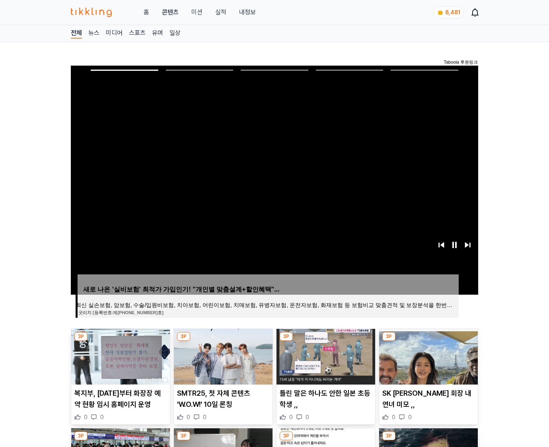
click at [428, 356] on img at bounding box center [428, 357] width 99 height 56
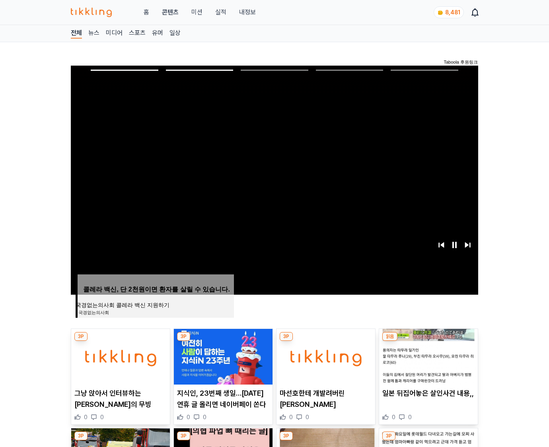
click at [428, 356] on img at bounding box center [428, 357] width 99 height 56
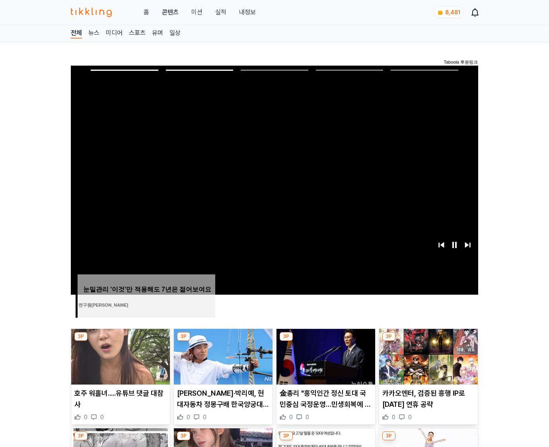
click at [428, 356] on img at bounding box center [428, 357] width 99 height 56
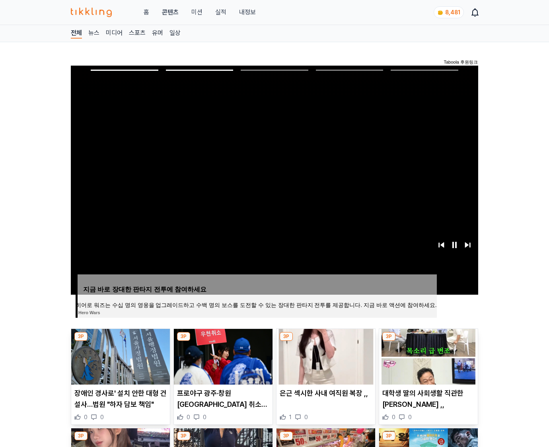
click at [428, 356] on img at bounding box center [428, 357] width 99 height 56
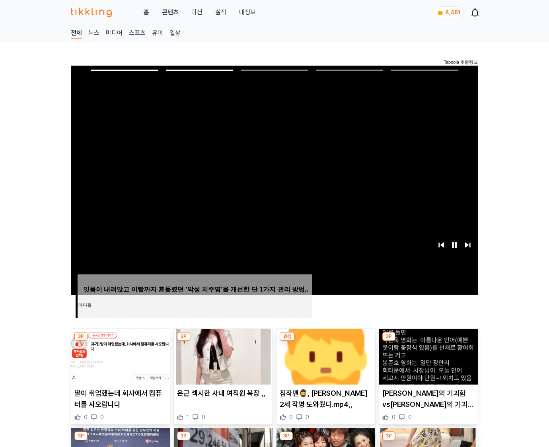
click at [428, 356] on img at bounding box center [428, 357] width 99 height 56
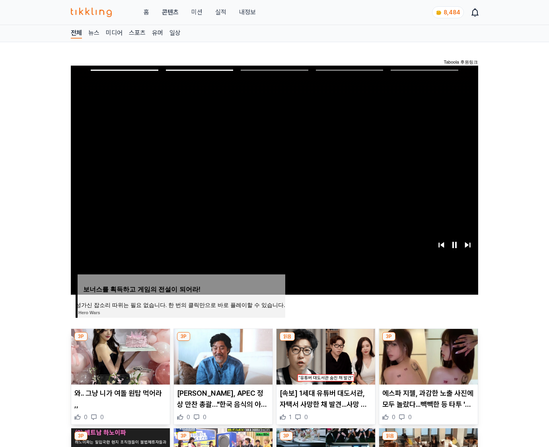
click at [428, 356] on img at bounding box center [428, 357] width 99 height 56
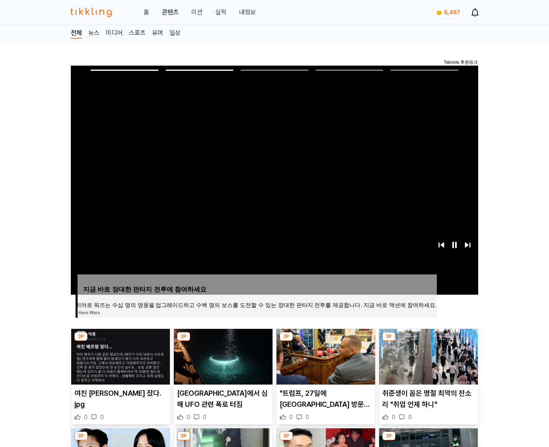
click at [428, 356] on img at bounding box center [428, 357] width 99 height 56
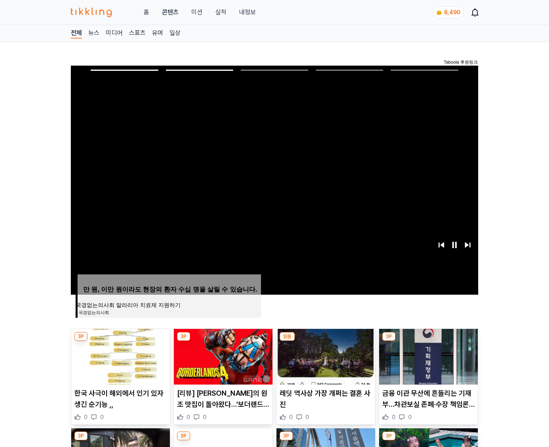
click at [428, 356] on img at bounding box center [428, 357] width 99 height 56
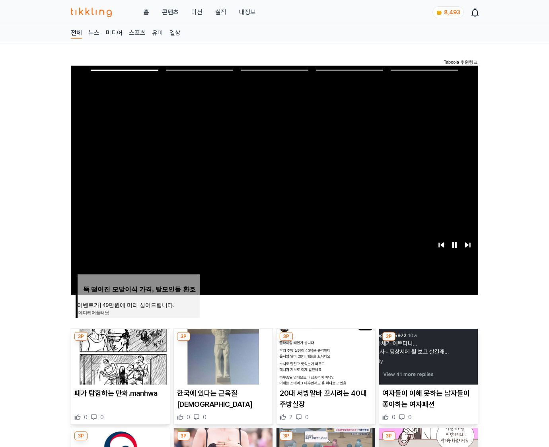
click at [428, 356] on img at bounding box center [428, 357] width 99 height 56
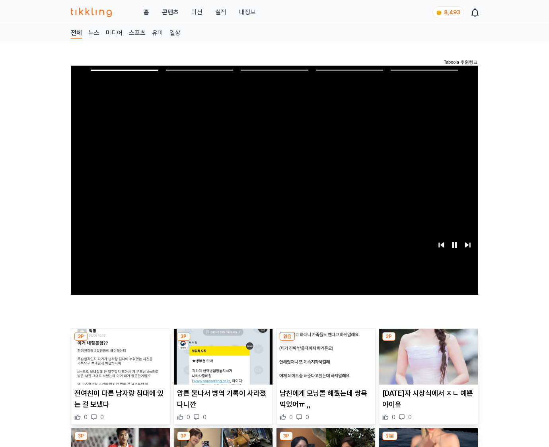
click at [428, 356] on img at bounding box center [428, 357] width 99 height 56
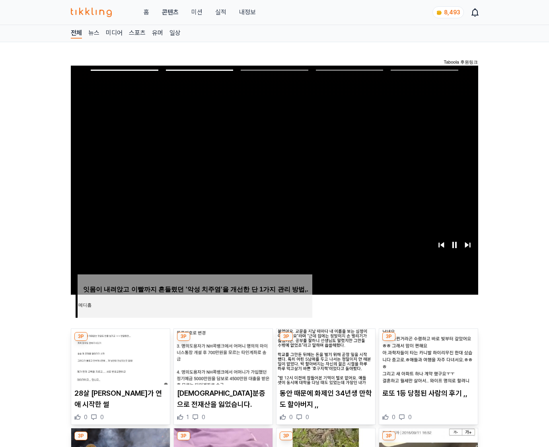
click at [428, 356] on img at bounding box center [428, 357] width 99 height 56
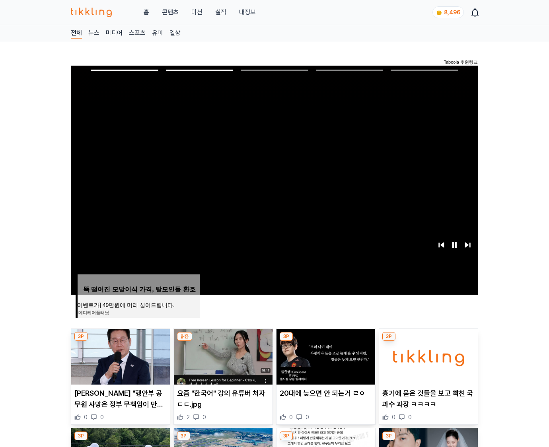
click at [428, 356] on img at bounding box center [428, 357] width 99 height 56
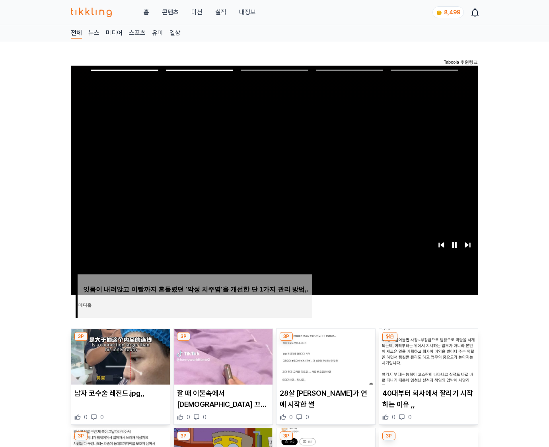
click at [428, 356] on img at bounding box center [428, 357] width 99 height 56
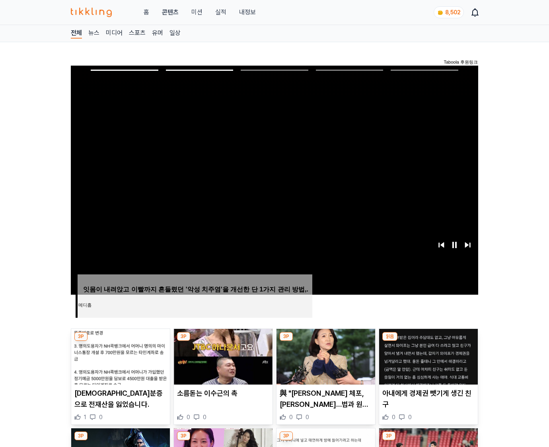
click at [428, 356] on img at bounding box center [428, 357] width 99 height 56
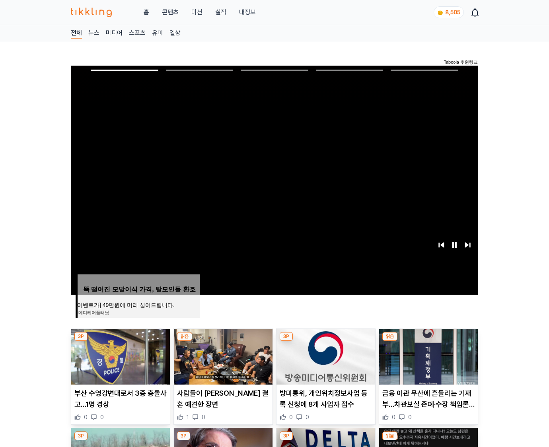
click at [428, 356] on img at bounding box center [428, 357] width 99 height 56
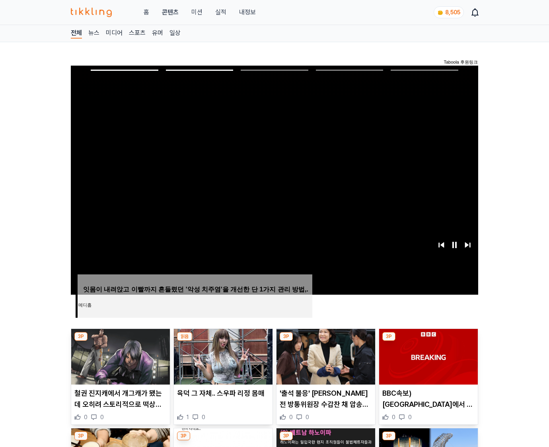
click at [428, 356] on img at bounding box center [428, 357] width 99 height 56
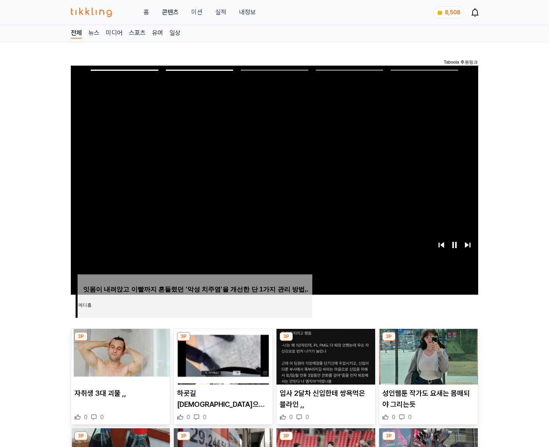
click at [428, 356] on img at bounding box center [428, 357] width 99 height 56
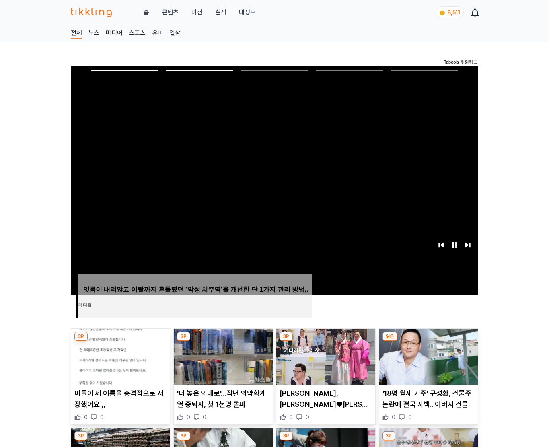
click at [428, 356] on img at bounding box center [428, 357] width 99 height 56
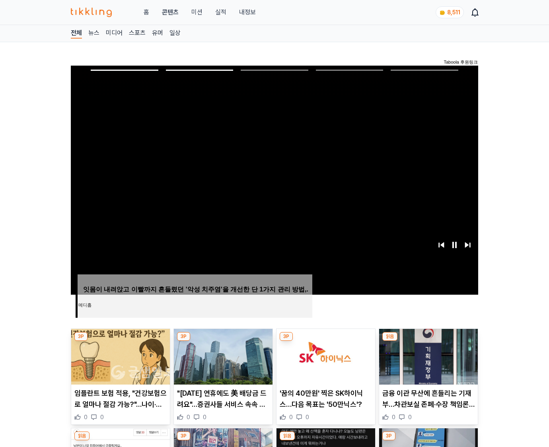
click at [428, 356] on img at bounding box center [428, 357] width 99 height 56
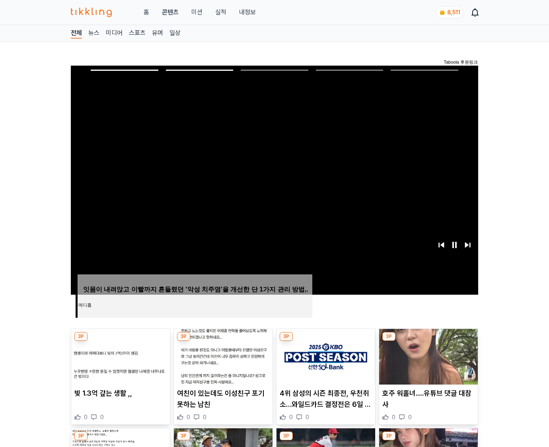
click at [428, 356] on img at bounding box center [428, 357] width 99 height 56
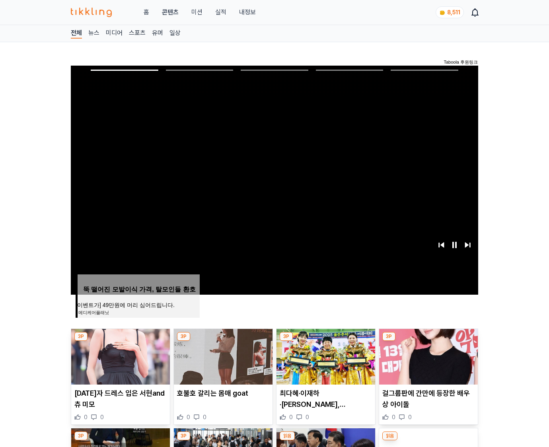
click at [428, 356] on img at bounding box center [428, 357] width 99 height 56
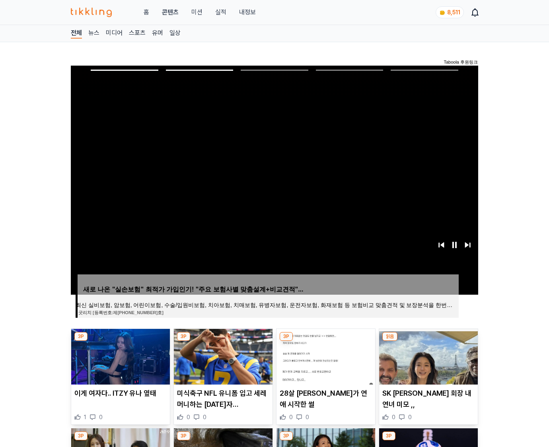
click at [428, 356] on img at bounding box center [428, 357] width 99 height 56
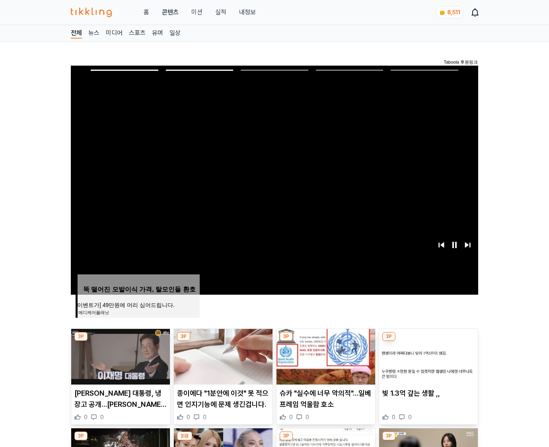
click at [428, 356] on img at bounding box center [428, 357] width 99 height 56
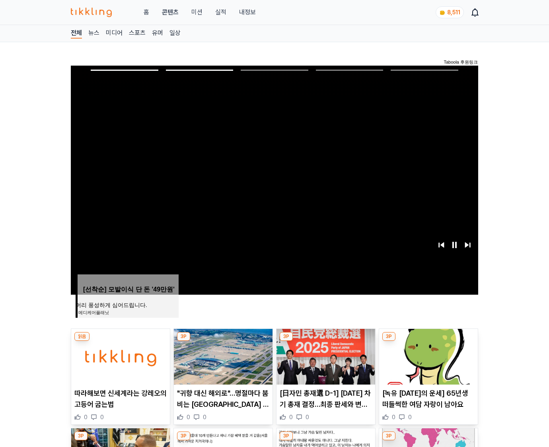
click at [428, 356] on img at bounding box center [428, 357] width 99 height 56
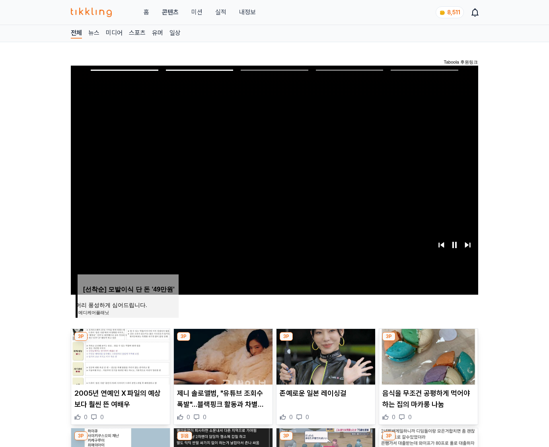
click at [428, 356] on img at bounding box center [428, 357] width 99 height 56
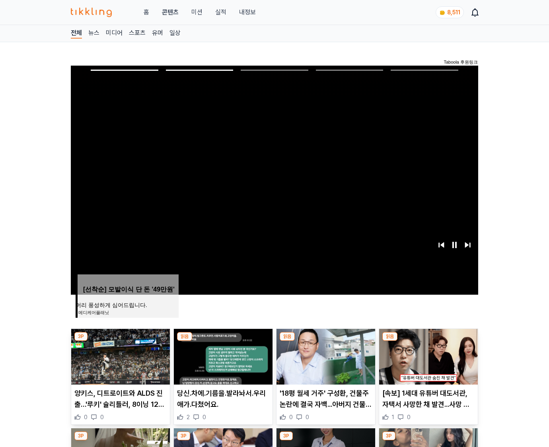
click at [428, 356] on img at bounding box center [428, 357] width 99 height 56
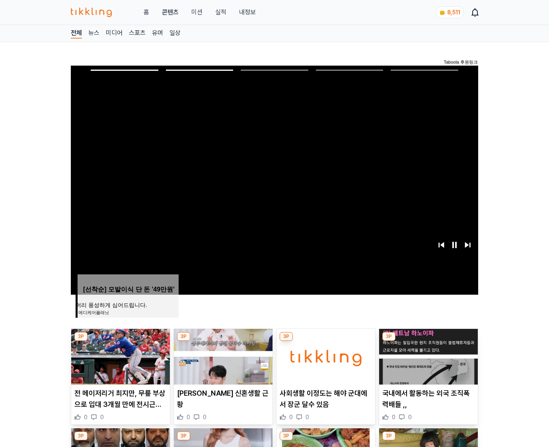
click at [428, 356] on img at bounding box center [428, 357] width 99 height 56
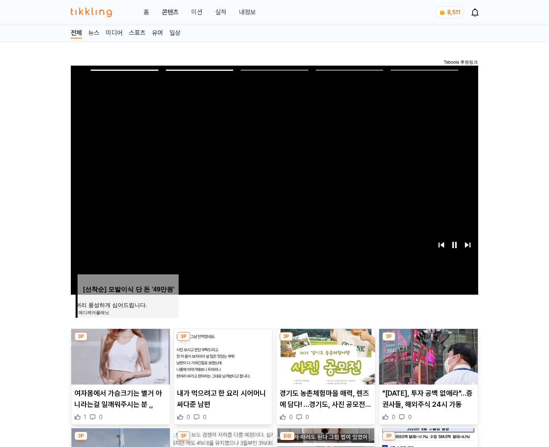
click at [428, 356] on img at bounding box center [428, 357] width 99 height 56
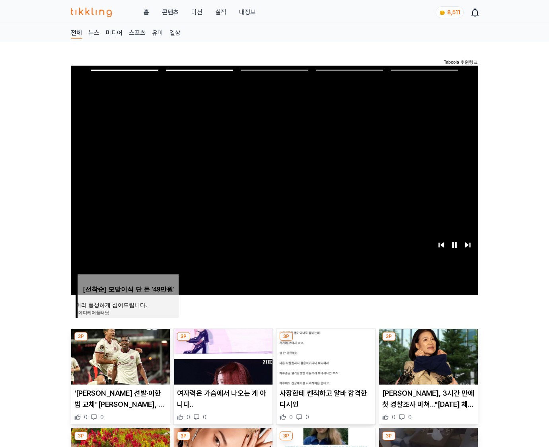
click at [428, 356] on img at bounding box center [428, 357] width 99 height 56
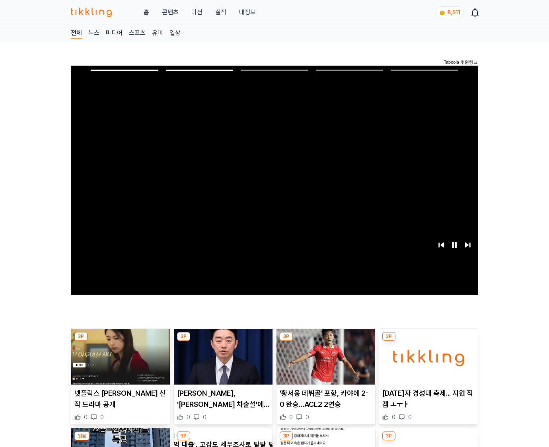
click at [428, 356] on img at bounding box center [428, 357] width 99 height 56
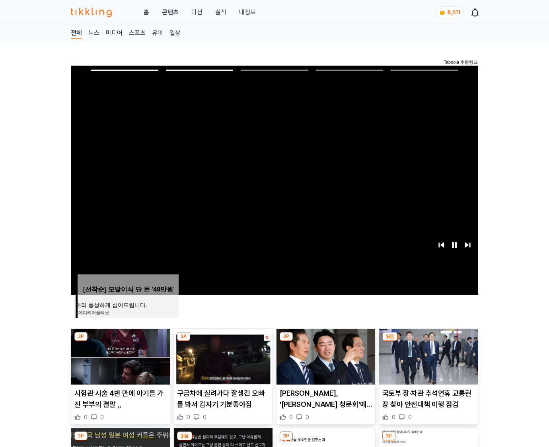
click at [428, 356] on img at bounding box center [428, 357] width 99 height 56
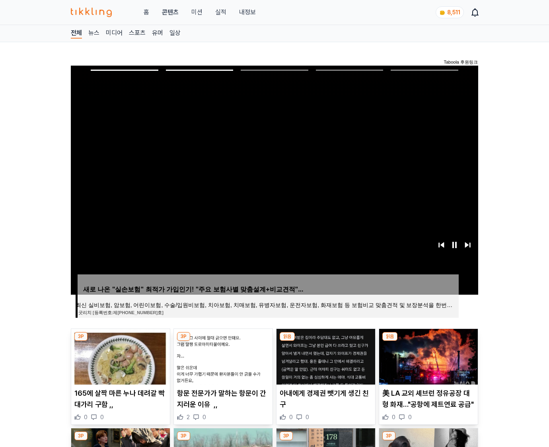
click at [428, 356] on img at bounding box center [428, 357] width 99 height 56
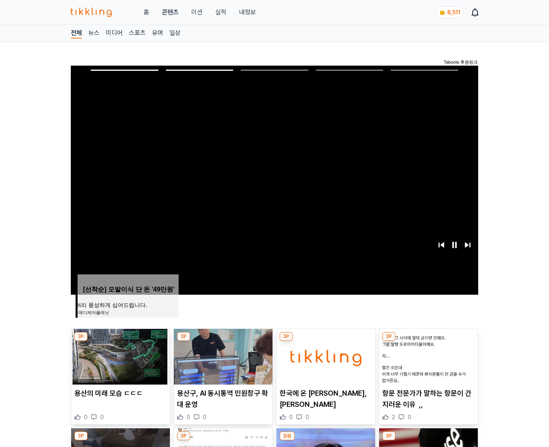
click at [428, 356] on img at bounding box center [428, 357] width 99 height 56
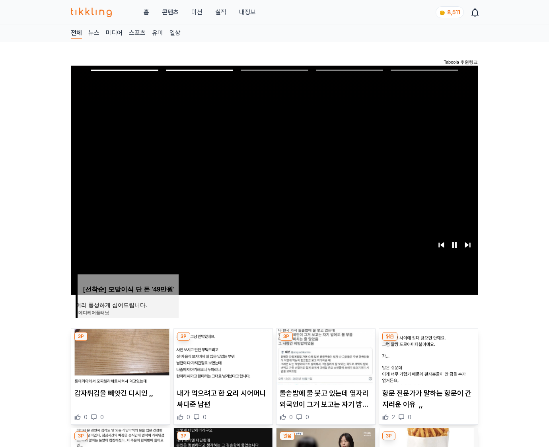
click at [428, 356] on img at bounding box center [428, 357] width 99 height 56
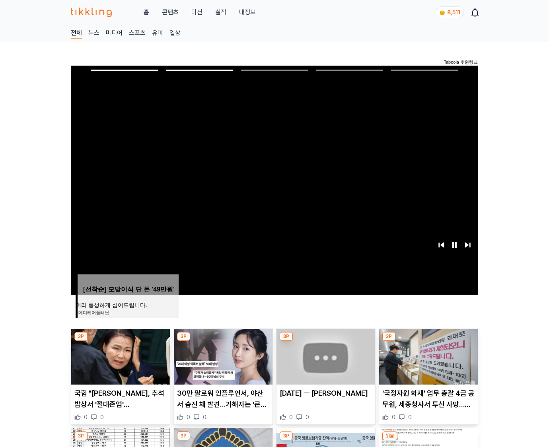
click at [428, 356] on img at bounding box center [428, 357] width 99 height 56
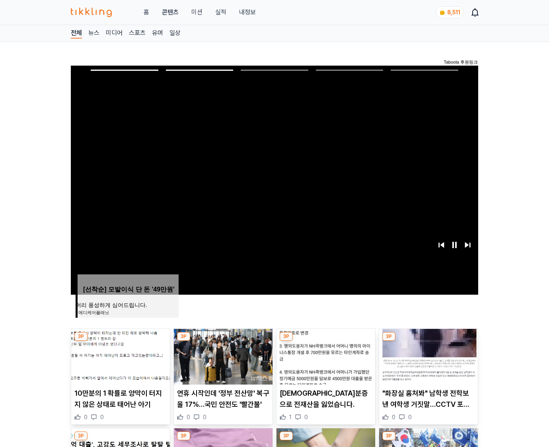
click at [428, 356] on img at bounding box center [428, 357] width 99 height 56
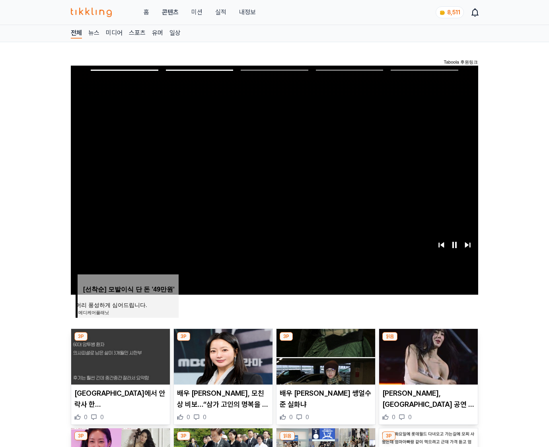
click at [428, 356] on img at bounding box center [428, 357] width 99 height 56
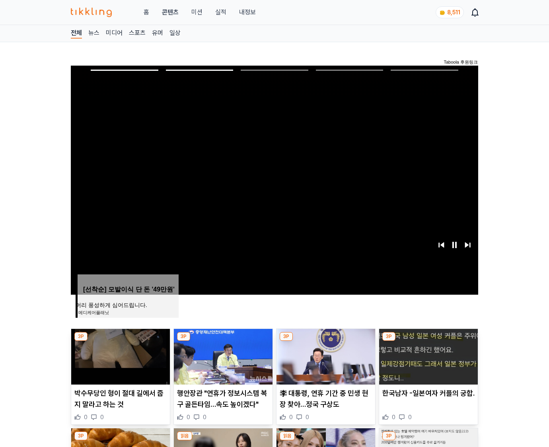
click at [428, 356] on img at bounding box center [428, 357] width 99 height 56
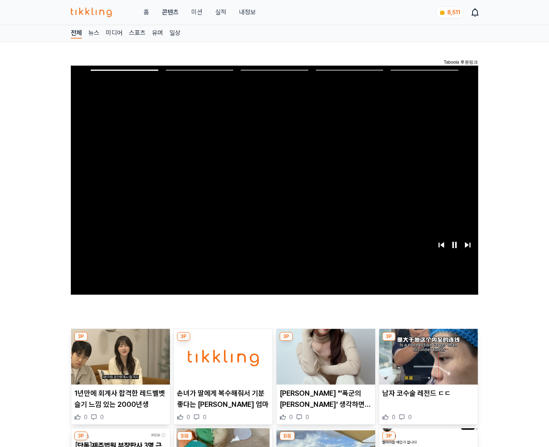
click at [428, 356] on img at bounding box center [428, 357] width 99 height 56
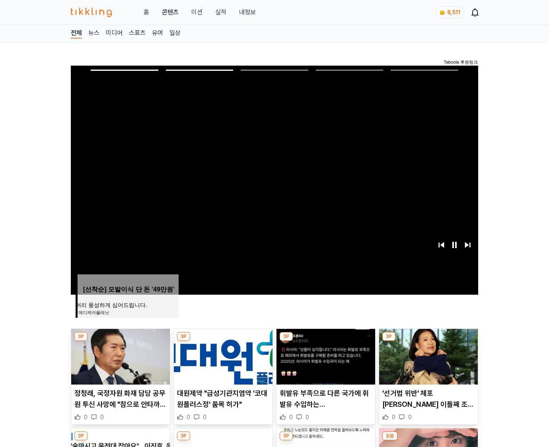
click at [428, 356] on img at bounding box center [428, 357] width 99 height 56
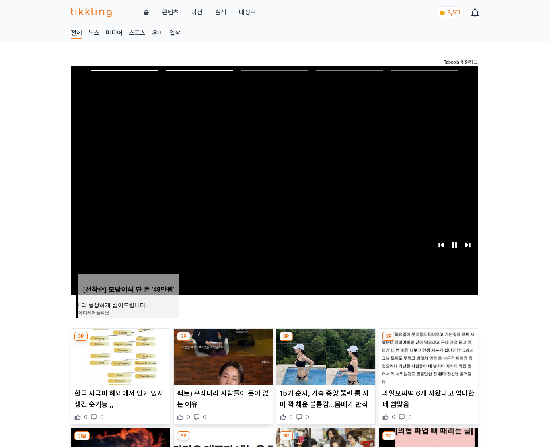
click at [428, 356] on img at bounding box center [428, 357] width 99 height 56
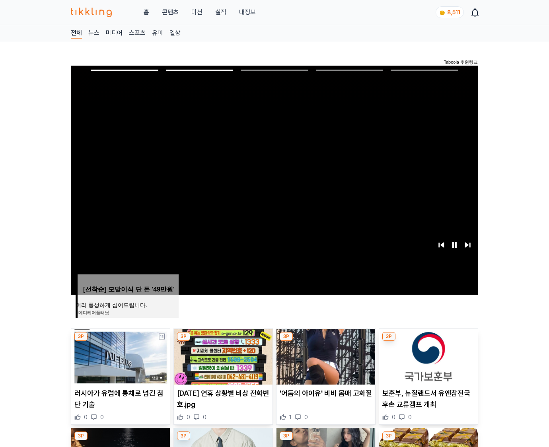
click at [428, 356] on img at bounding box center [428, 357] width 99 height 56
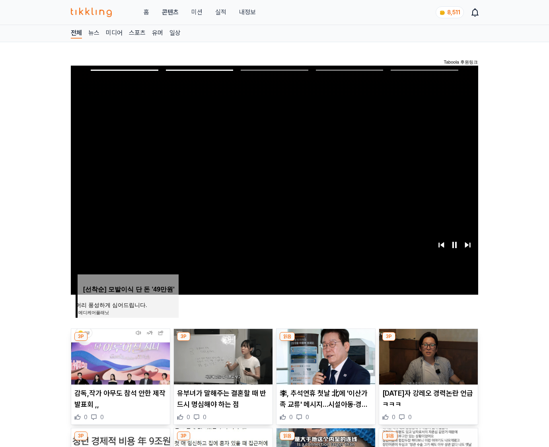
click at [428, 356] on img at bounding box center [428, 357] width 99 height 56
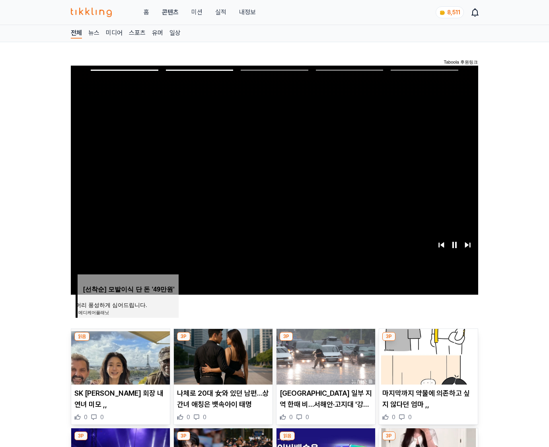
click at [428, 356] on img at bounding box center [428, 357] width 99 height 56
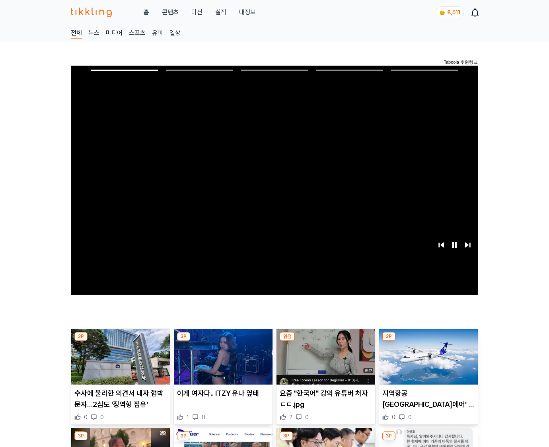
click at [428, 356] on img at bounding box center [428, 357] width 99 height 56
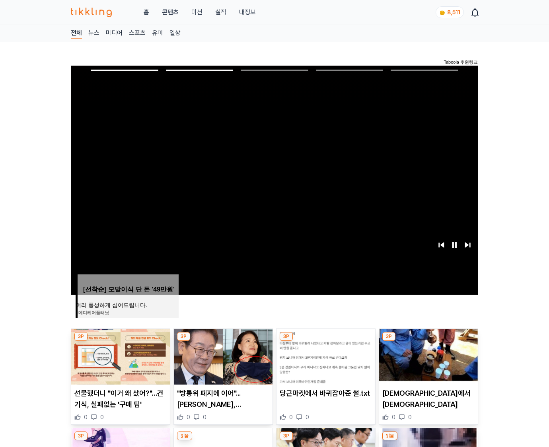
click at [428, 356] on img at bounding box center [428, 357] width 99 height 56
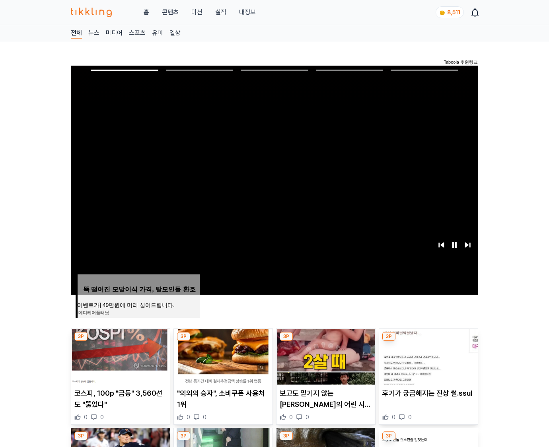
click at [428, 356] on img at bounding box center [428, 357] width 99 height 56
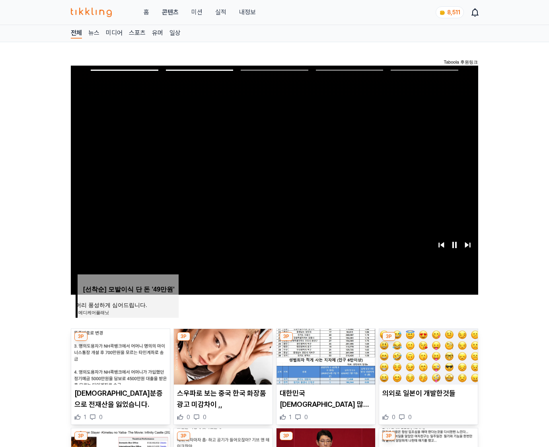
click at [428, 356] on img at bounding box center [428, 357] width 99 height 56
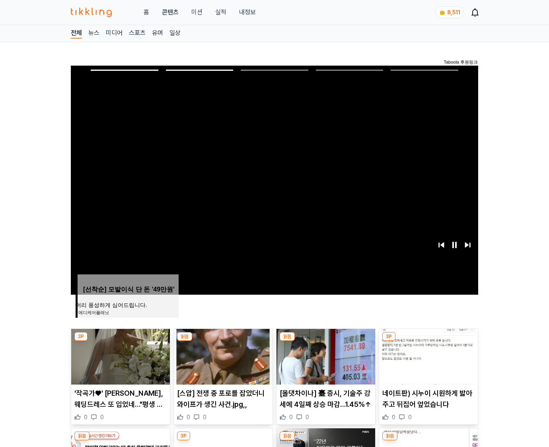
click at [428, 356] on img at bounding box center [428, 357] width 99 height 56
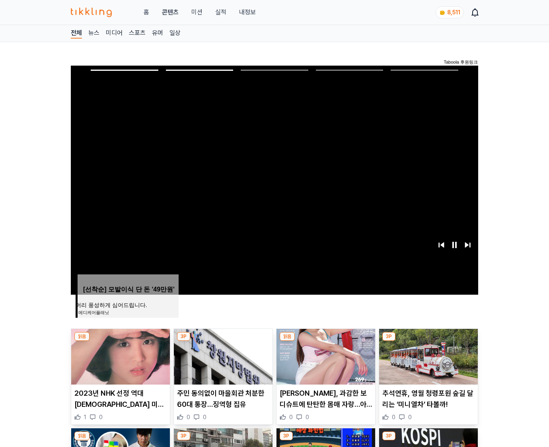
click at [428, 356] on img at bounding box center [428, 357] width 99 height 56
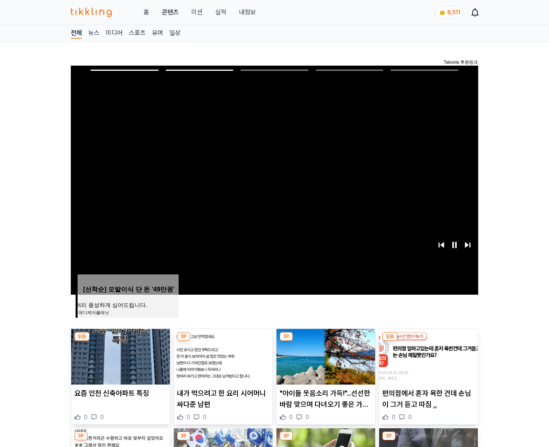
click at [428, 356] on img at bounding box center [428, 357] width 99 height 56
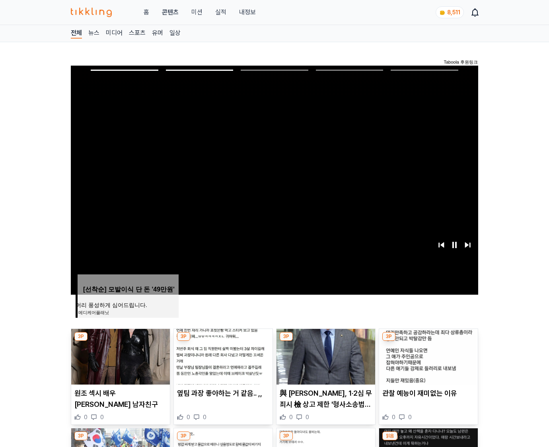
click at [428, 356] on img at bounding box center [428, 357] width 99 height 56
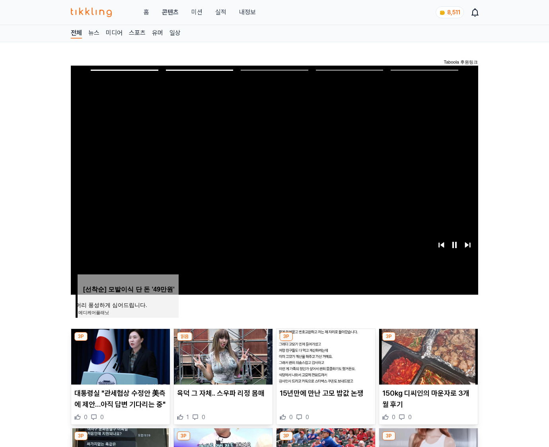
click at [428, 356] on img at bounding box center [428, 357] width 99 height 56
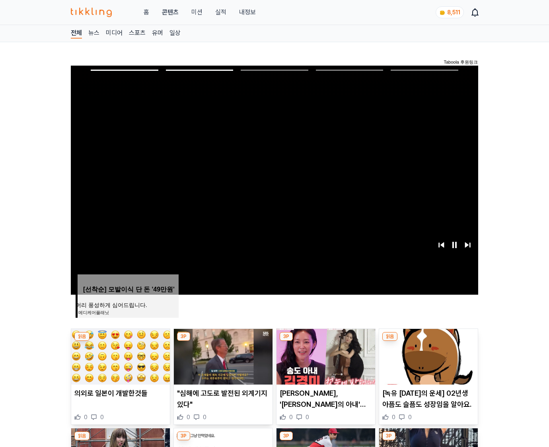
click at [428, 356] on img at bounding box center [428, 357] width 99 height 56
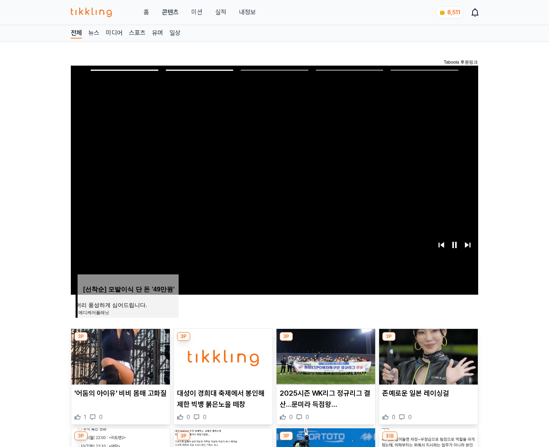
click at [428, 356] on img at bounding box center [428, 357] width 99 height 56
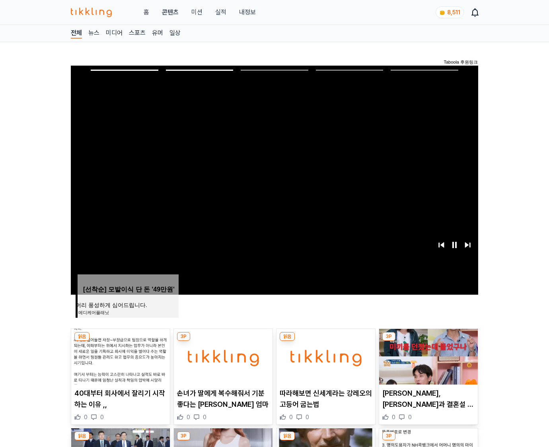
click at [428, 356] on img at bounding box center [428, 357] width 99 height 56
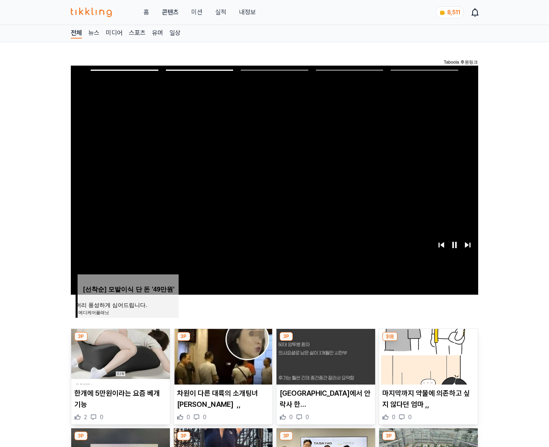
click at [428, 356] on img at bounding box center [428, 357] width 99 height 56
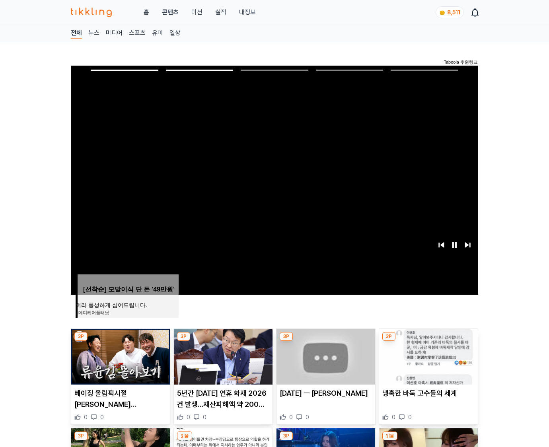
click at [428, 356] on img at bounding box center [428, 357] width 99 height 56
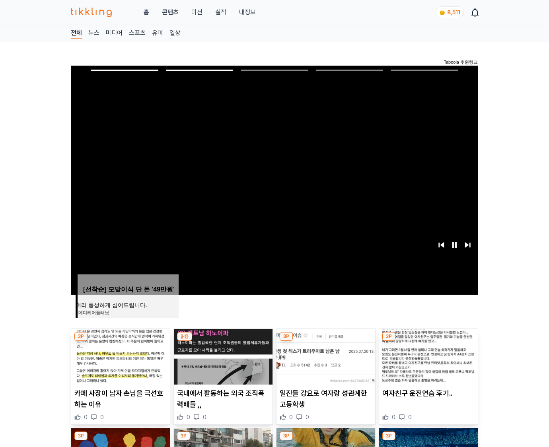
click at [428, 356] on img at bounding box center [428, 357] width 99 height 56
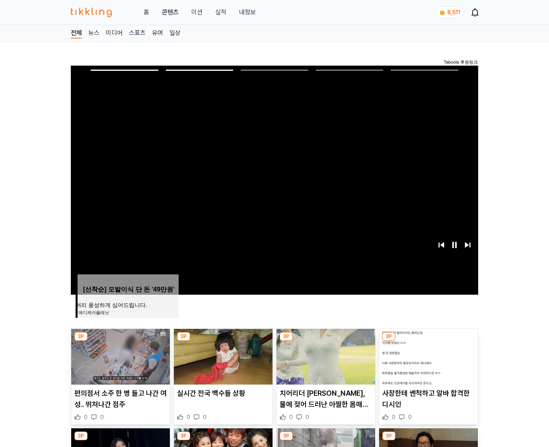
click at [428, 356] on img at bounding box center [428, 357] width 99 height 56
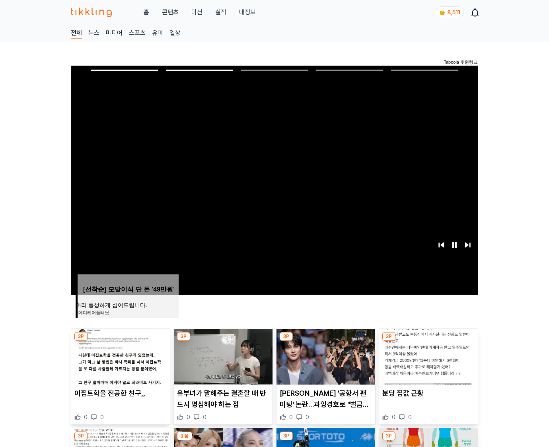
click at [428, 356] on img at bounding box center [428, 357] width 99 height 56
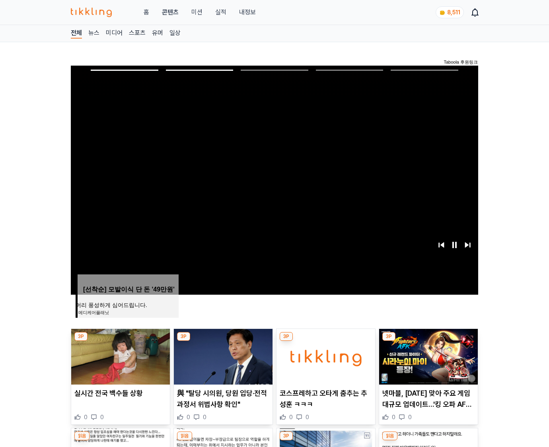
click at [428, 356] on img at bounding box center [428, 357] width 99 height 56
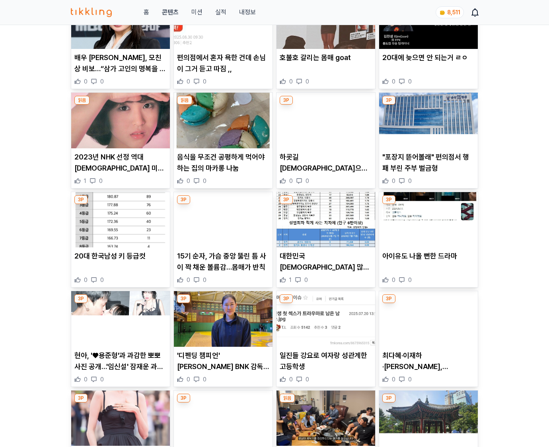
scroll to position [3962, 0]
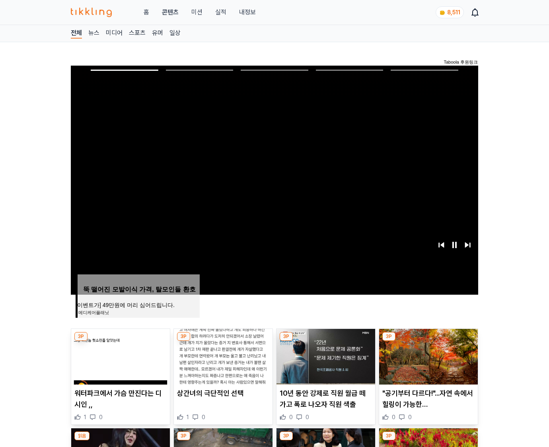
click at [428, 356] on img at bounding box center [428, 357] width 99 height 56
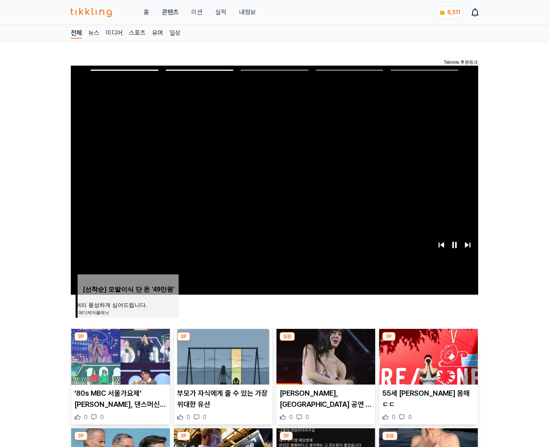
click at [428, 356] on img at bounding box center [428, 357] width 99 height 56
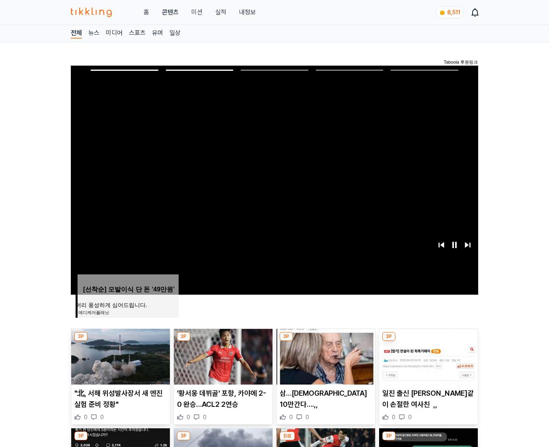
click at [428, 356] on img at bounding box center [428, 357] width 99 height 56
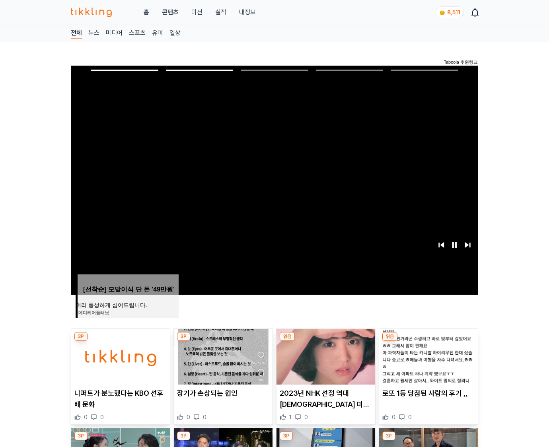
click at [428, 356] on img at bounding box center [428, 357] width 99 height 56
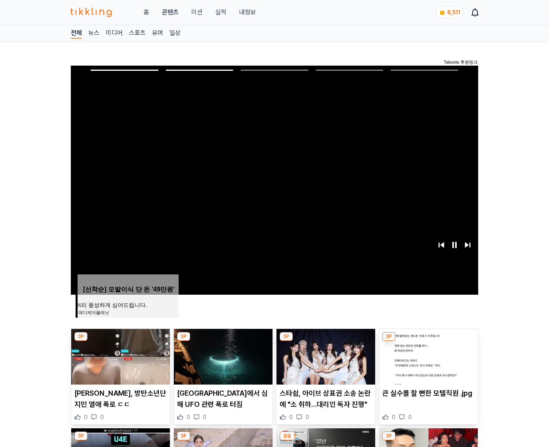
click at [428, 356] on img at bounding box center [428, 357] width 99 height 56
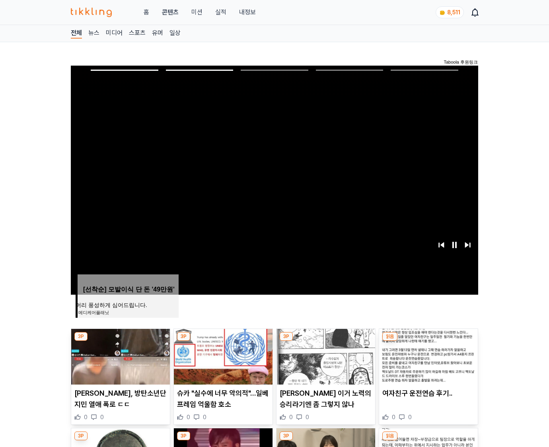
click at [428, 356] on img at bounding box center [428, 357] width 99 height 56
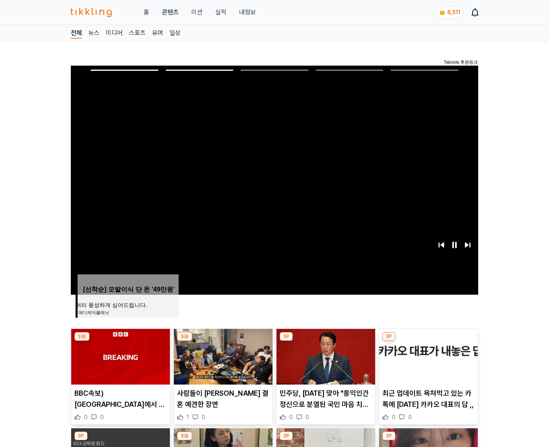
click at [428, 356] on img at bounding box center [428, 357] width 99 height 56
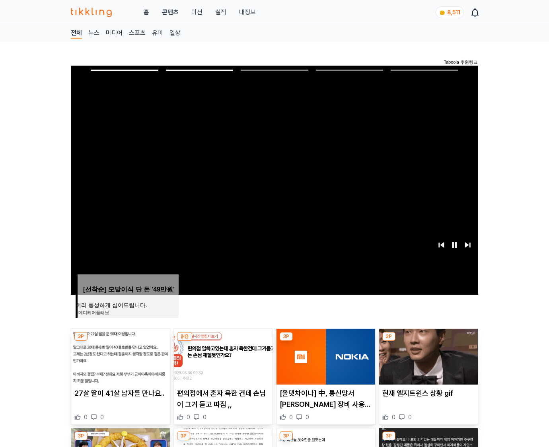
click at [428, 356] on img at bounding box center [428, 357] width 99 height 56
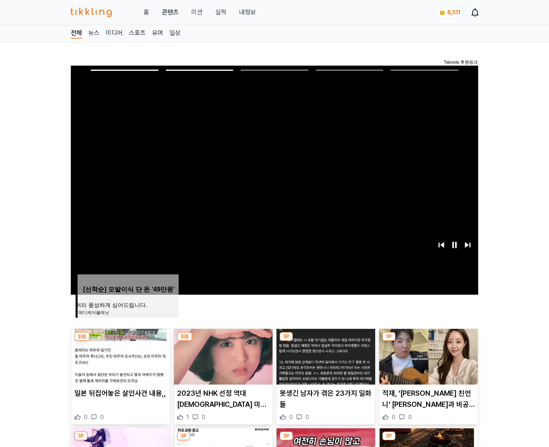
click at [428, 356] on img at bounding box center [428, 357] width 99 height 56
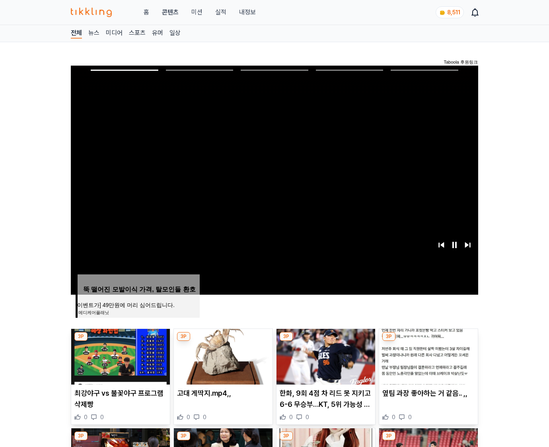
click at [428, 356] on img at bounding box center [428, 357] width 99 height 56
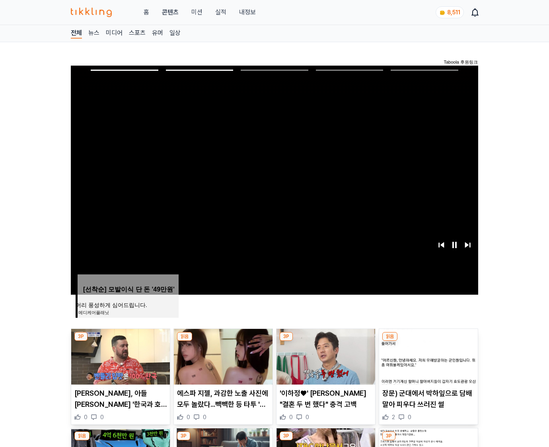
click at [428, 356] on img at bounding box center [428, 357] width 99 height 56
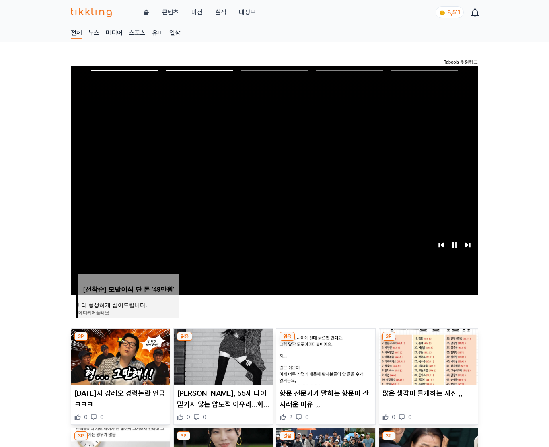
click at [428, 356] on img at bounding box center [428, 357] width 99 height 56
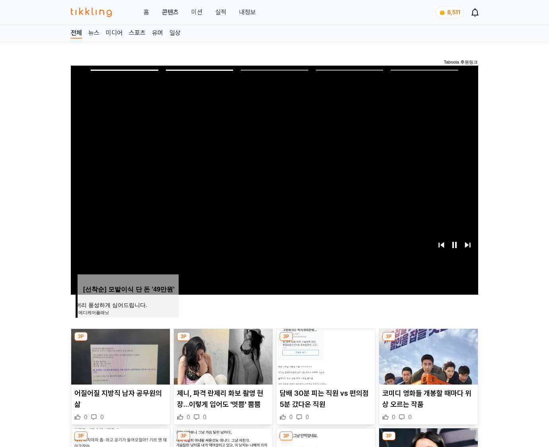
click at [428, 356] on img at bounding box center [428, 357] width 99 height 56
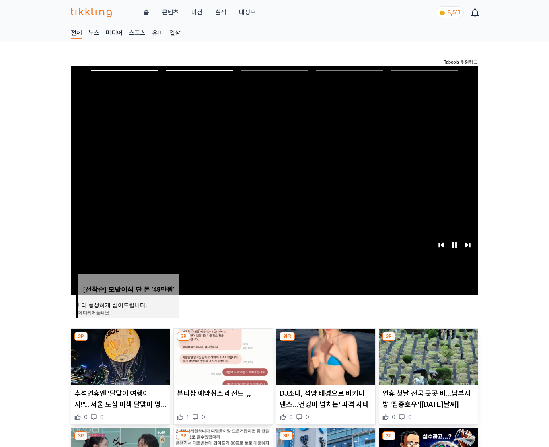
click at [428, 356] on img at bounding box center [428, 357] width 99 height 56
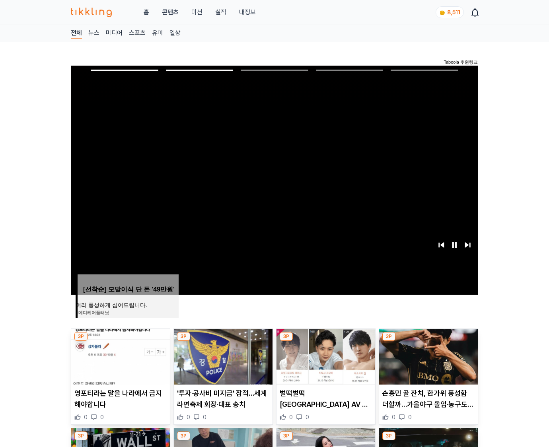
click at [428, 356] on img at bounding box center [428, 357] width 99 height 56
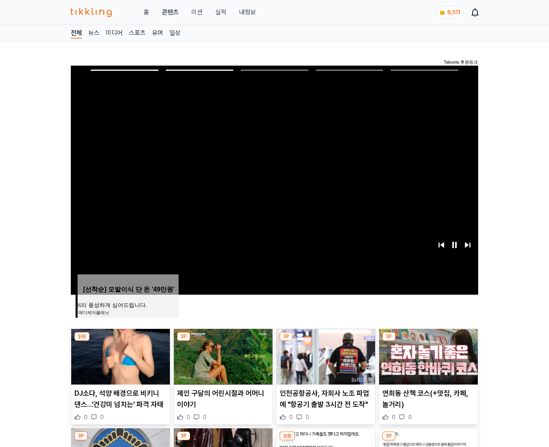
click at [428, 356] on img at bounding box center [428, 357] width 99 height 56
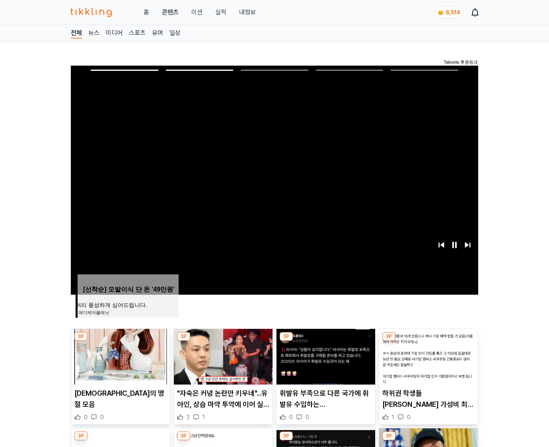
click at [428, 356] on img at bounding box center [428, 357] width 99 height 56
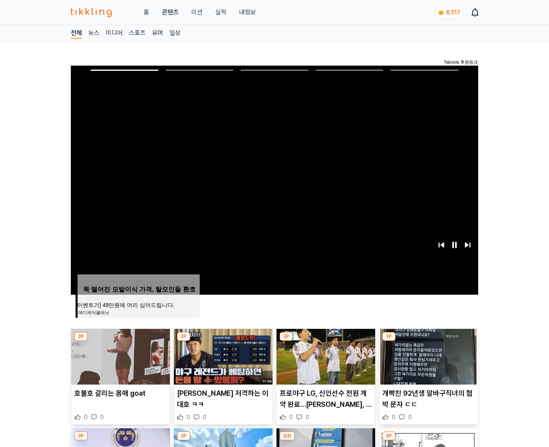
click at [428, 356] on img at bounding box center [428, 357] width 99 height 56
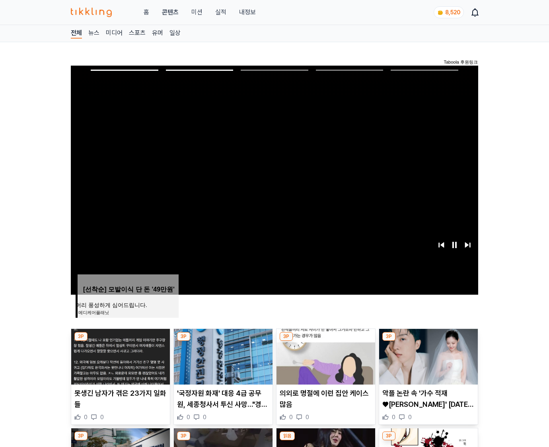
click at [428, 356] on img at bounding box center [428, 357] width 99 height 56
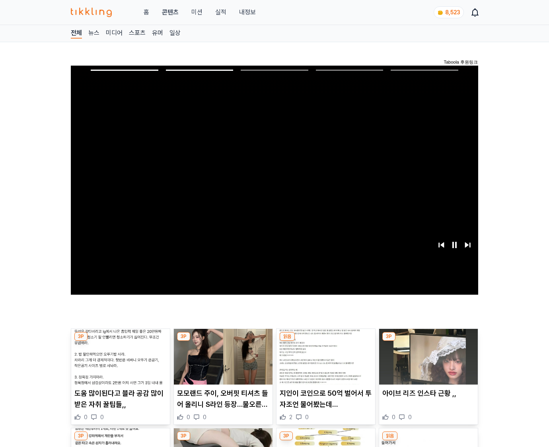
click at [428, 356] on img at bounding box center [428, 357] width 99 height 56
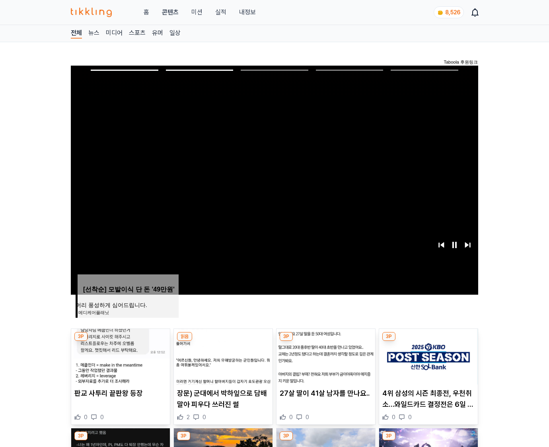
click at [428, 356] on img at bounding box center [428, 357] width 99 height 56
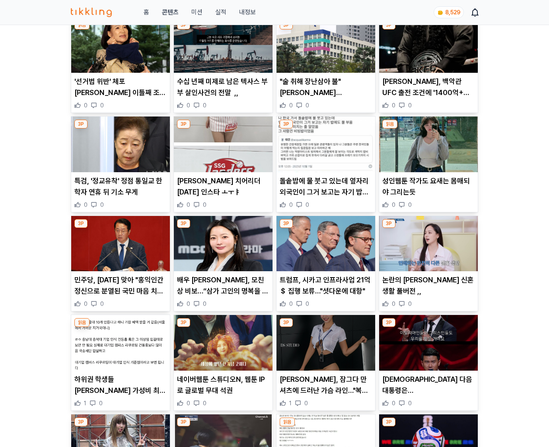
scroll to position [4174, 0]
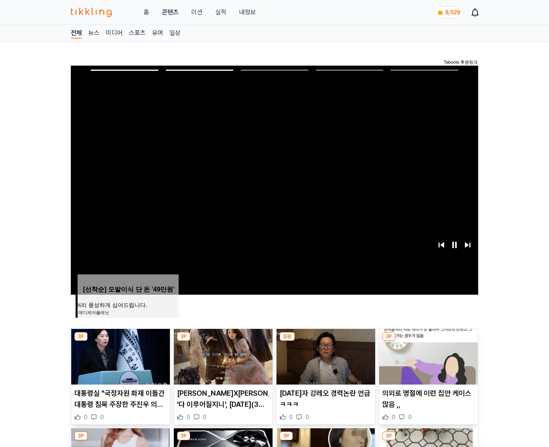
click at [428, 356] on img at bounding box center [428, 357] width 99 height 56
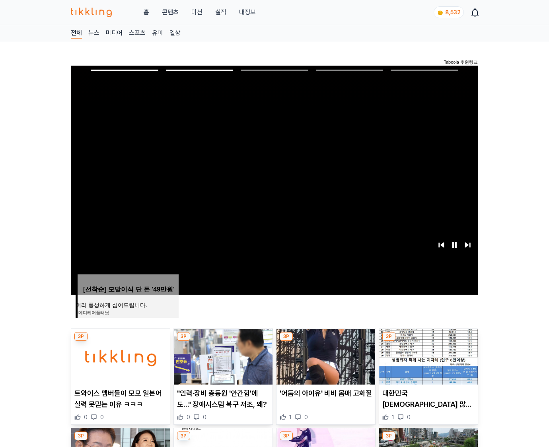
click at [428, 356] on img at bounding box center [428, 357] width 99 height 56
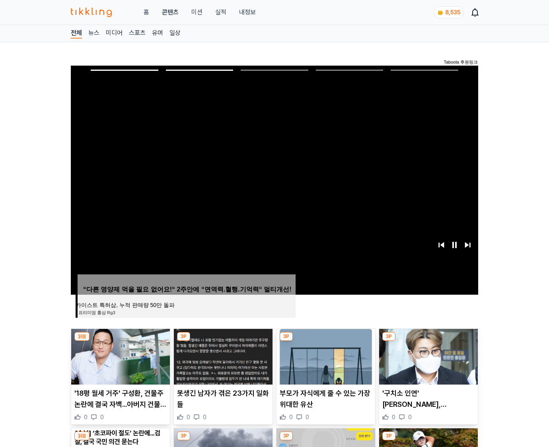
click at [428, 356] on img at bounding box center [428, 357] width 99 height 56
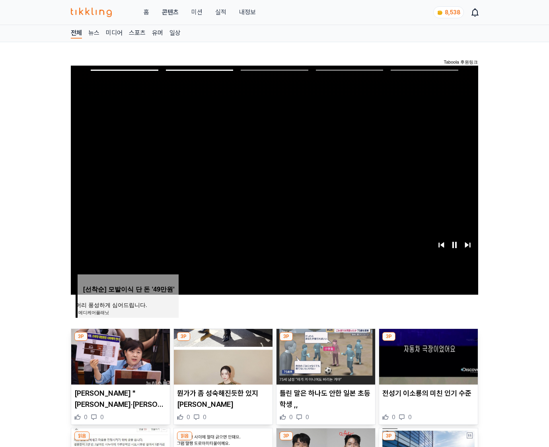
click at [428, 356] on img at bounding box center [428, 357] width 99 height 56
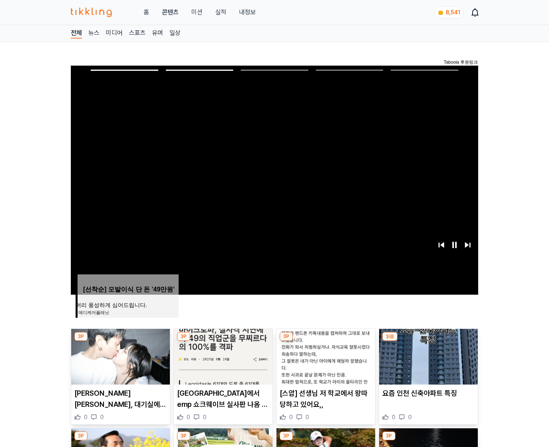
click at [428, 356] on img at bounding box center [428, 357] width 99 height 56
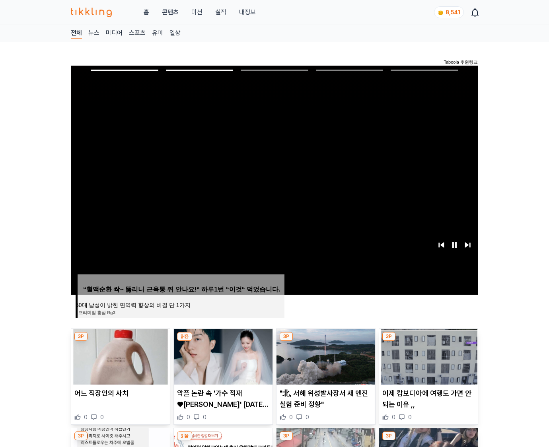
click at [428, 356] on img at bounding box center [428, 357] width 99 height 56
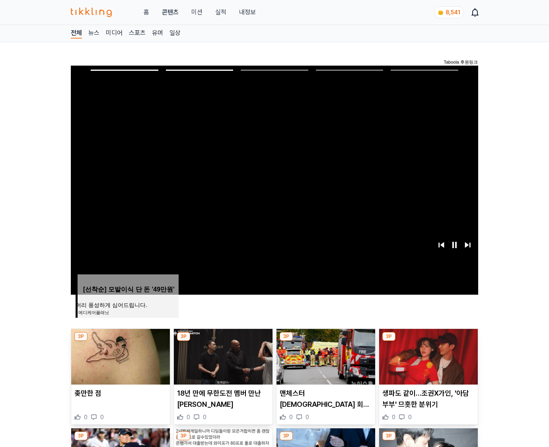
click at [428, 356] on img at bounding box center [428, 357] width 99 height 56
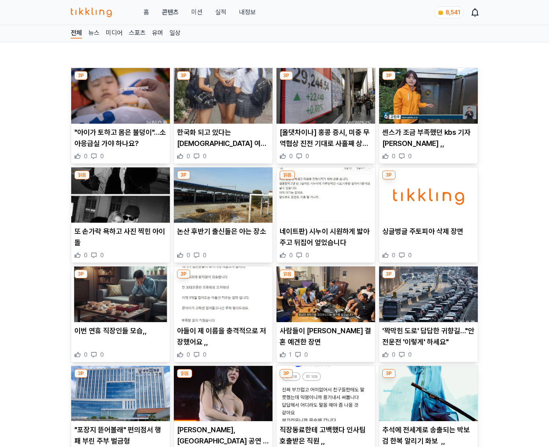
drag, startPoint x: 0, startPoint y: 0, endPoint x: 428, endPoint y: 356, distance: 556.3
click at [428, 356] on div "0 0" at bounding box center [429, 355] width 92 height 8
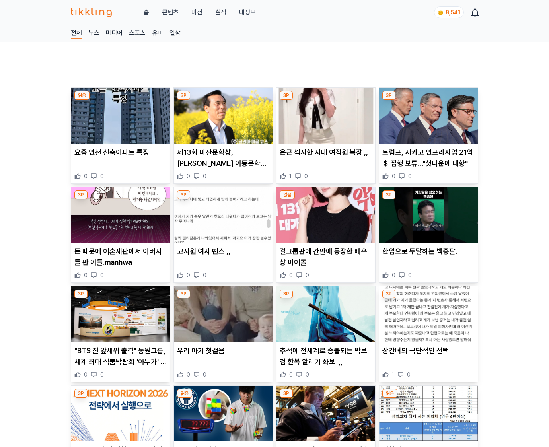
click at [428, 356] on p "상간녀의 극단적인 선택" at bounding box center [429, 351] width 92 height 11
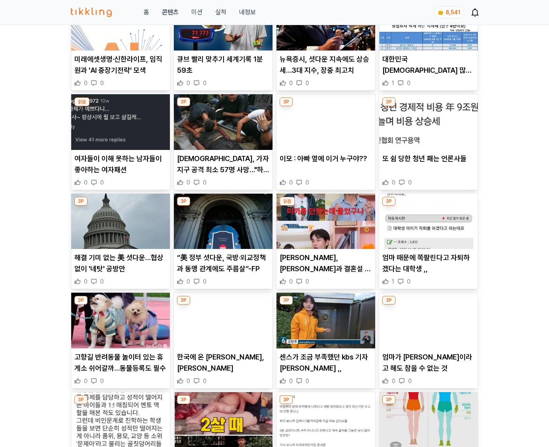
scroll to position [913, 0]
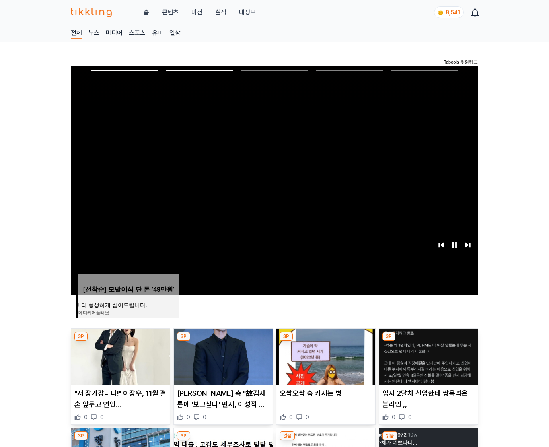
click at [428, 356] on img at bounding box center [428, 357] width 99 height 56
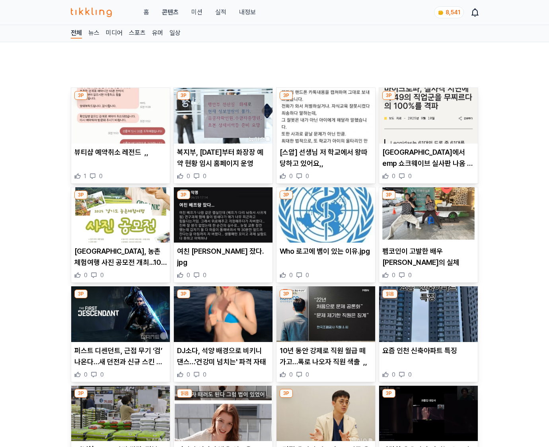
click at [428, 356] on p "요즘 인천 신축아파트 특징" at bounding box center [429, 351] width 92 height 11
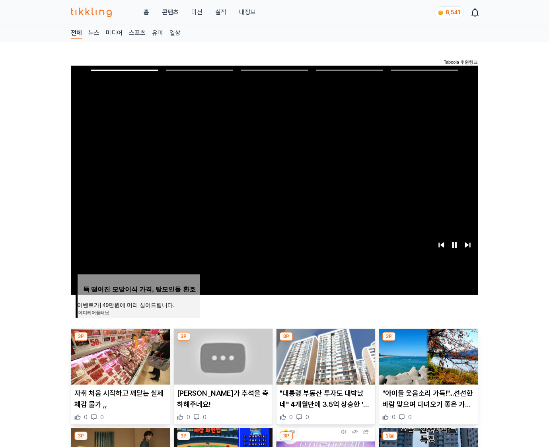
click at [428, 356] on img at bounding box center [428, 357] width 99 height 56
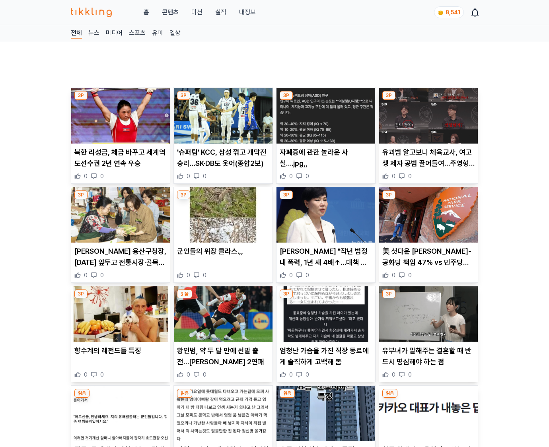
click at [428, 356] on p "유부녀가 말해주는 결혼할 때 반드시 명심해야 하는 점" at bounding box center [429, 357] width 92 height 22
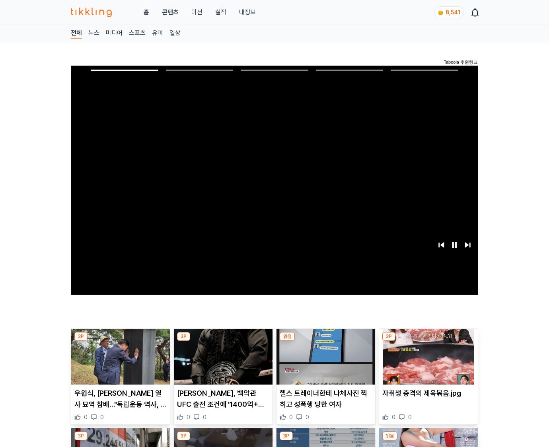
click at [428, 356] on img at bounding box center [428, 357] width 99 height 56
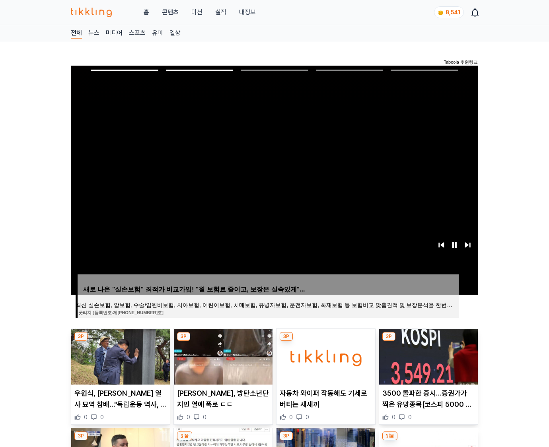
click at [428, 356] on img at bounding box center [428, 357] width 99 height 56
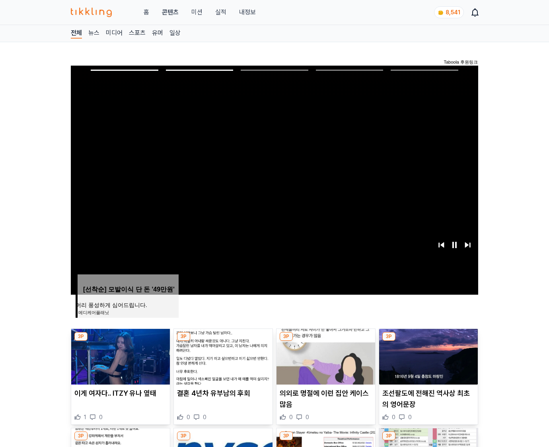
click at [428, 356] on img at bounding box center [428, 357] width 99 height 56
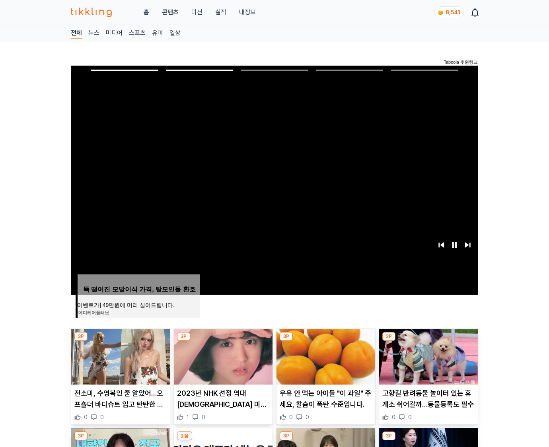
click at [428, 356] on img at bounding box center [428, 357] width 99 height 56
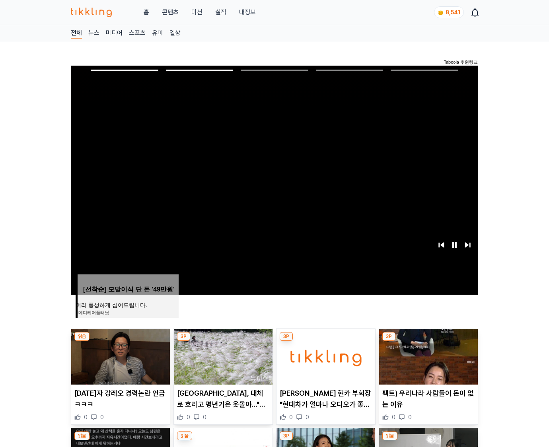
click at [428, 356] on img at bounding box center [428, 357] width 99 height 56
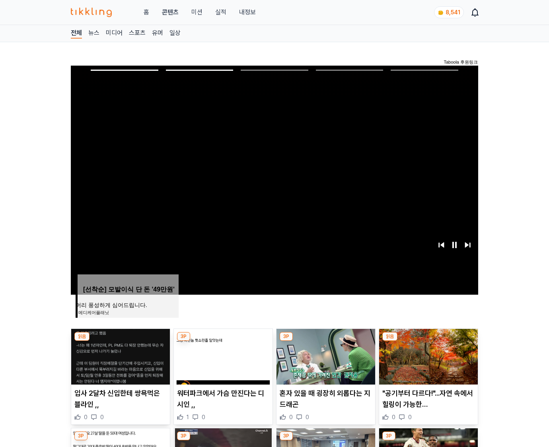
click at [428, 356] on img at bounding box center [428, 357] width 99 height 56
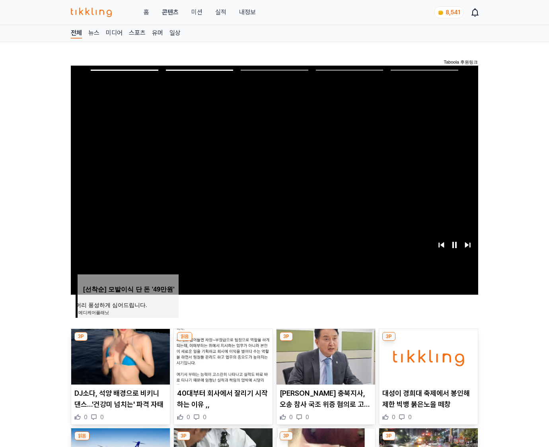
click at [428, 356] on img at bounding box center [428, 357] width 99 height 56
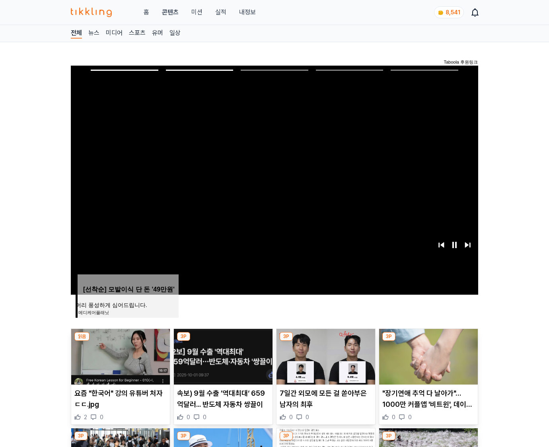
click at [428, 356] on img at bounding box center [428, 357] width 99 height 56
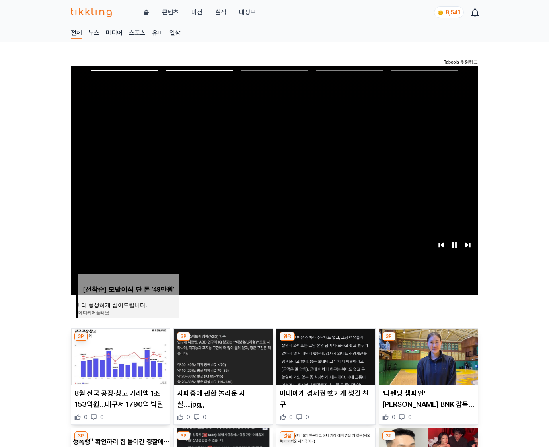
click at [428, 356] on img at bounding box center [428, 357] width 99 height 56
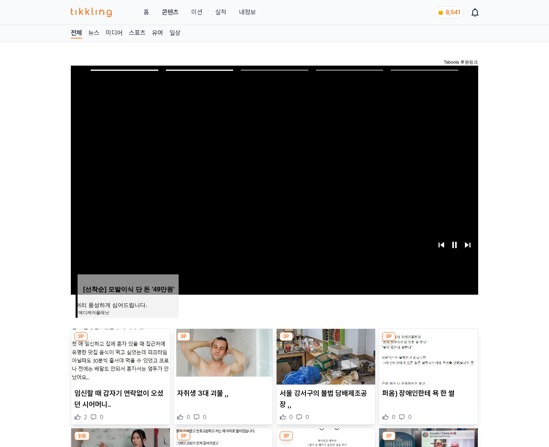
click at [428, 356] on img at bounding box center [428, 357] width 99 height 56
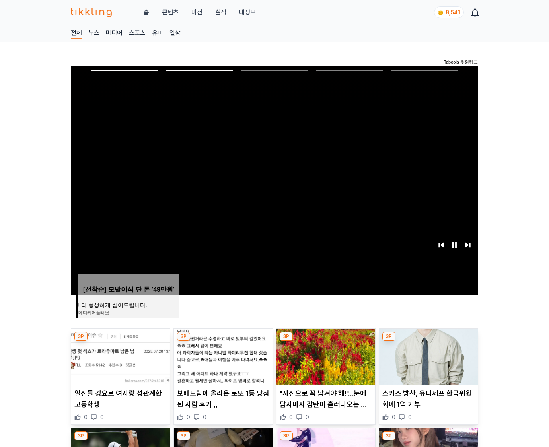
click at [428, 356] on img at bounding box center [428, 357] width 99 height 56
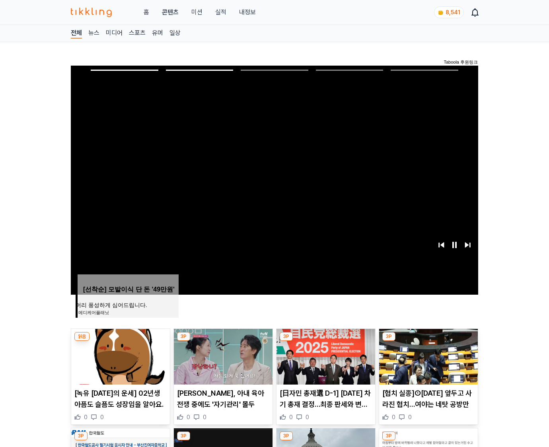
click at [428, 356] on img at bounding box center [428, 357] width 99 height 56
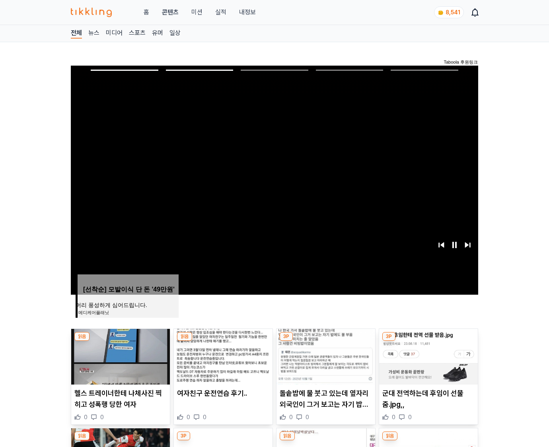
click at [428, 356] on img at bounding box center [428, 357] width 99 height 56
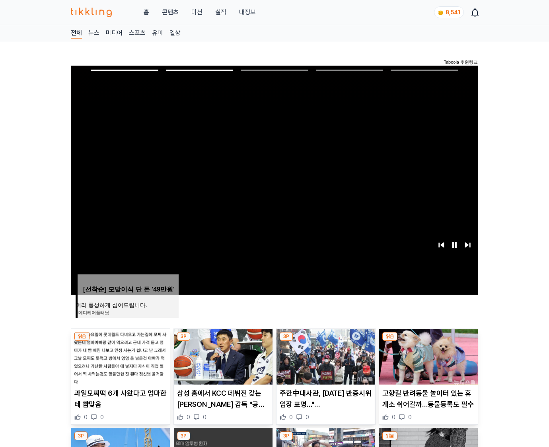
click at [428, 356] on img at bounding box center [428, 357] width 99 height 56
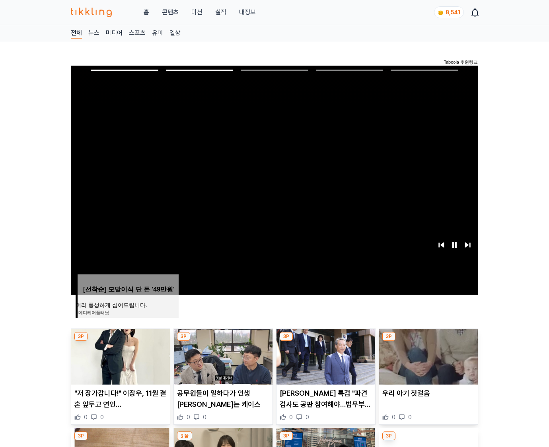
click at [428, 356] on img at bounding box center [428, 357] width 99 height 56
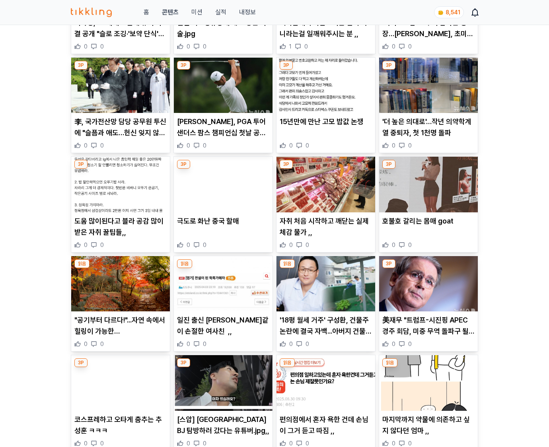
scroll to position [1954, 0]
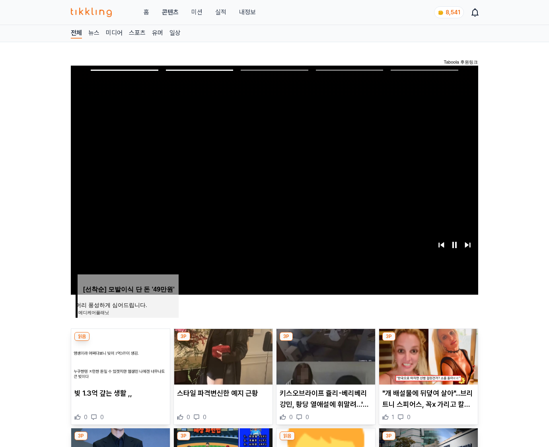
click at [428, 356] on img at bounding box center [428, 357] width 99 height 56
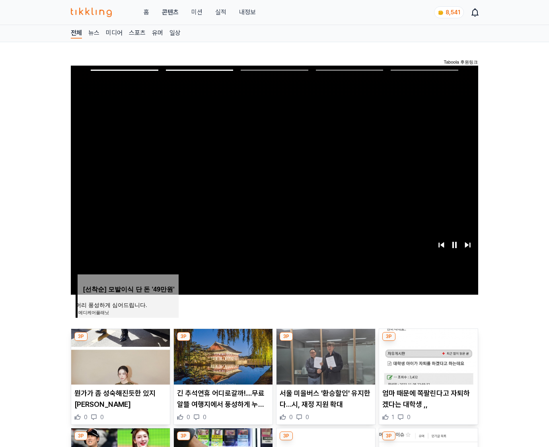
click at [428, 356] on img at bounding box center [428, 357] width 99 height 56
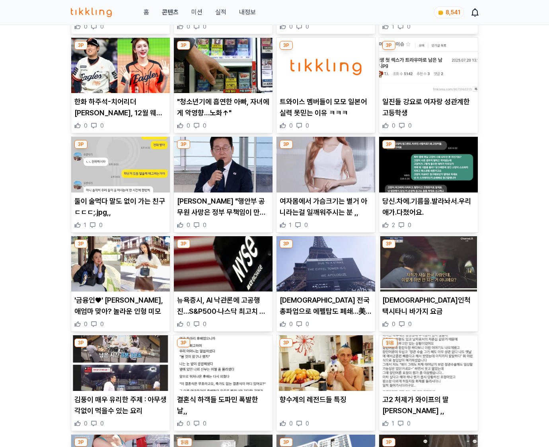
scroll to position [1174, 0]
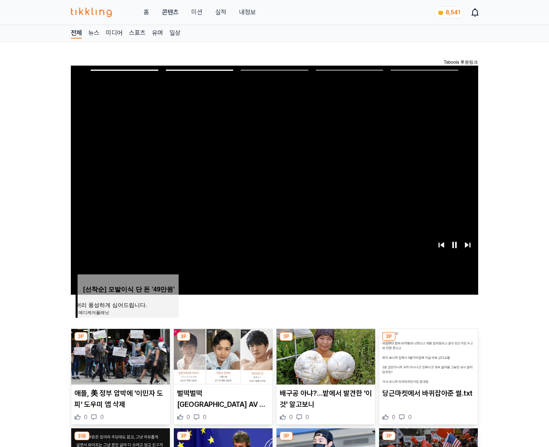
click at [428, 356] on img at bounding box center [428, 357] width 99 height 56
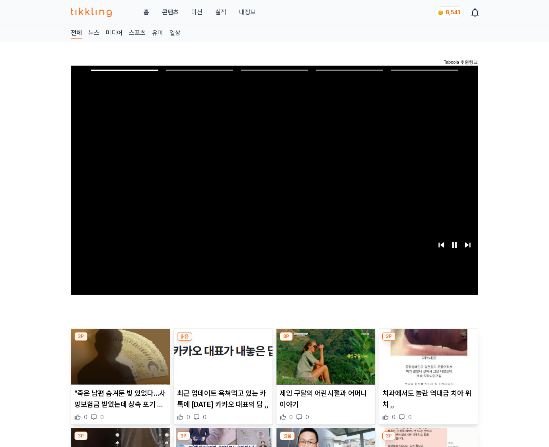
click at [428, 356] on img at bounding box center [428, 357] width 99 height 56
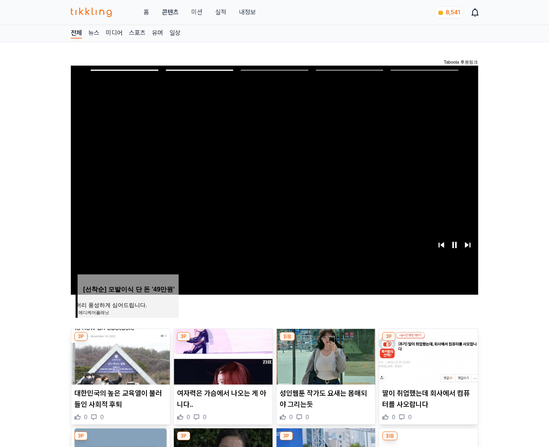
click at [428, 356] on img at bounding box center [428, 357] width 99 height 56
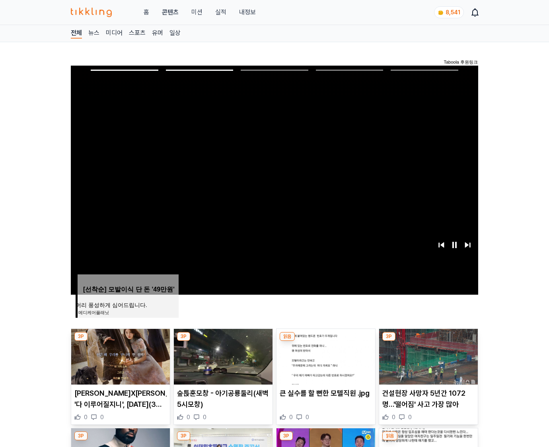
click at [428, 356] on img at bounding box center [428, 357] width 99 height 56
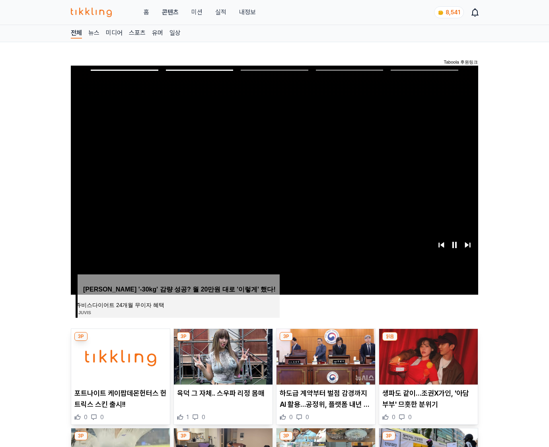
click at [428, 356] on img at bounding box center [428, 357] width 99 height 56
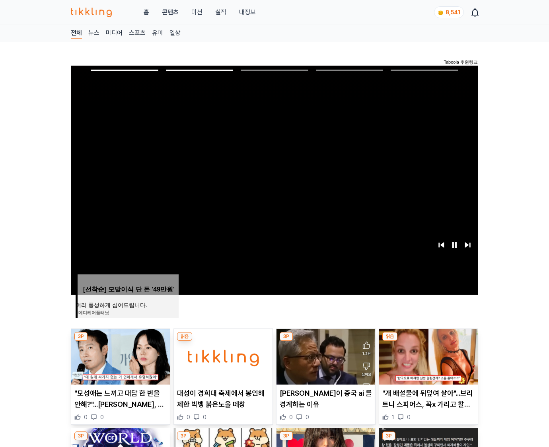
click at [428, 356] on img at bounding box center [428, 357] width 99 height 56
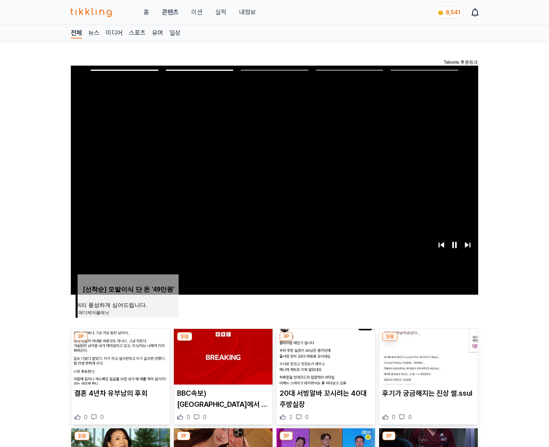
click at [428, 356] on img at bounding box center [428, 357] width 99 height 56
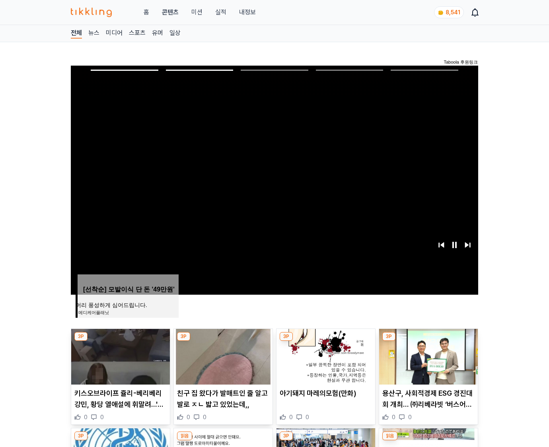
click at [428, 356] on img at bounding box center [428, 357] width 99 height 56
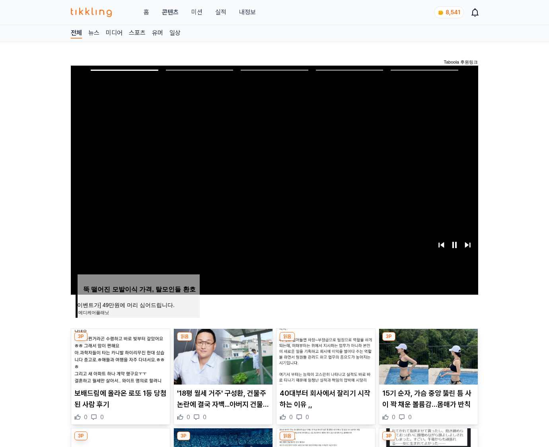
click at [428, 356] on img at bounding box center [428, 357] width 99 height 56
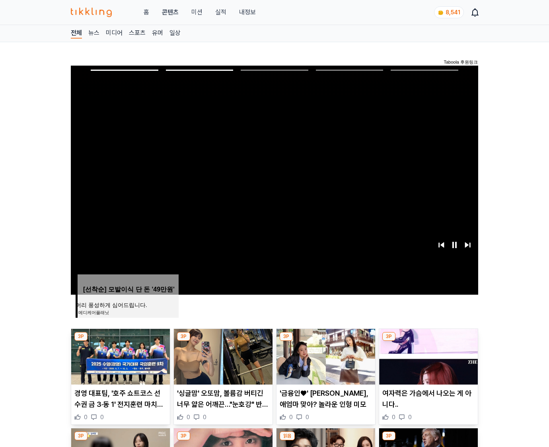
click at [428, 356] on img at bounding box center [428, 357] width 99 height 56
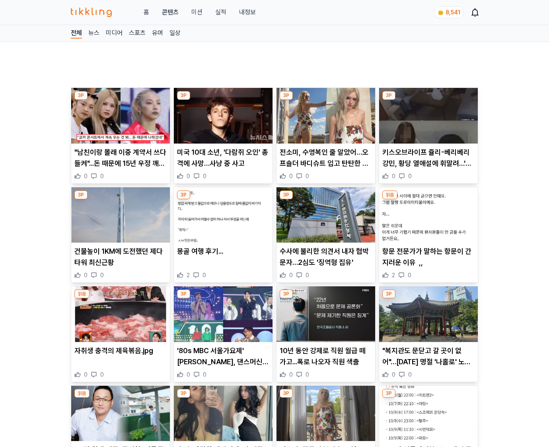
click at [428, 356] on p ""복지관도 문닫고 갈 곳이 없어"…추석 명절 '나홀로' 노인들" at bounding box center [429, 357] width 92 height 22
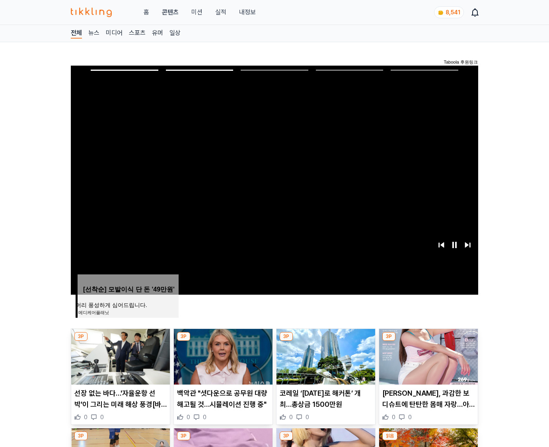
click at [428, 356] on img at bounding box center [428, 357] width 99 height 56
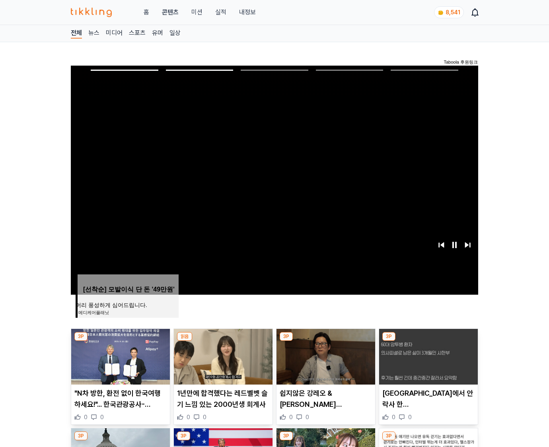
click at [428, 356] on img at bounding box center [428, 357] width 99 height 56
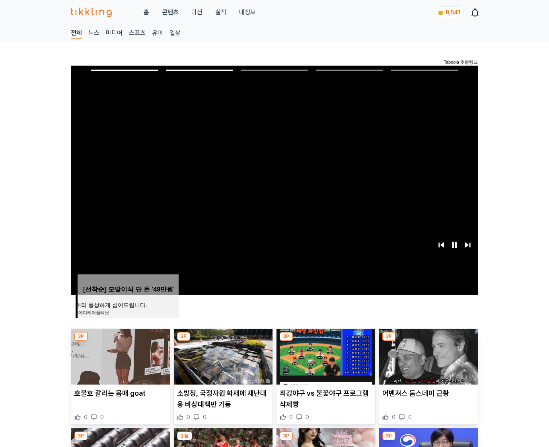
click at [428, 356] on img at bounding box center [428, 357] width 99 height 56
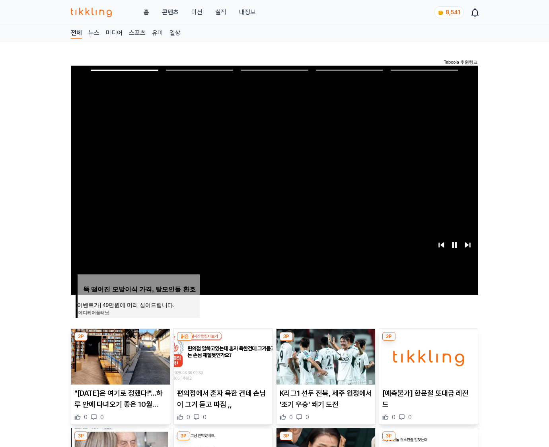
click at [428, 356] on img at bounding box center [428, 357] width 99 height 56
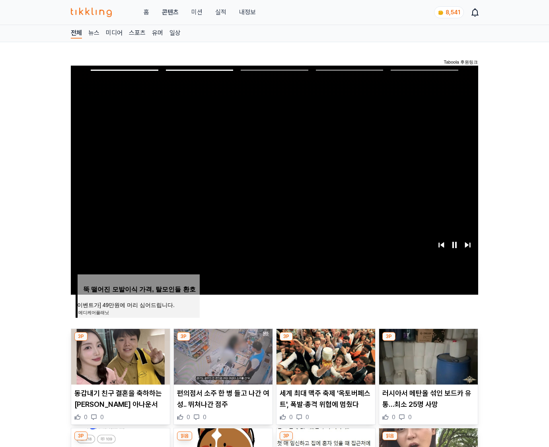
click at [428, 356] on img at bounding box center [428, 357] width 99 height 56
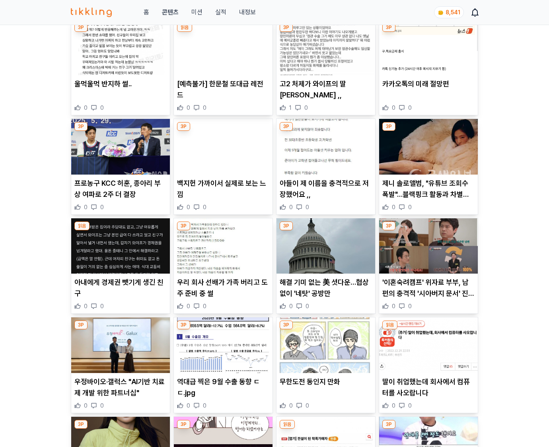
scroll to position [4561, 0]
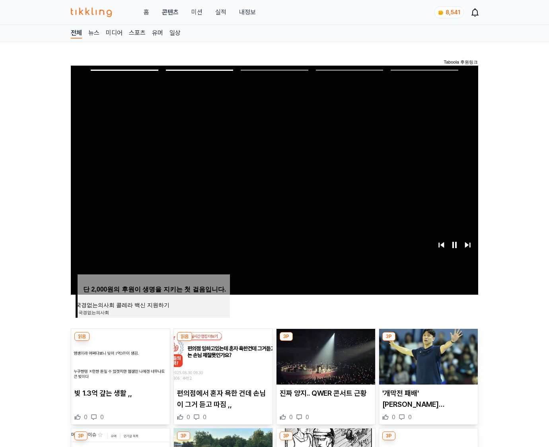
click at [428, 356] on img at bounding box center [428, 357] width 99 height 56
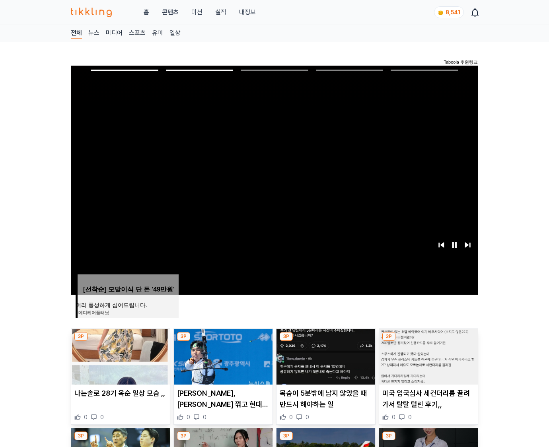
click at [428, 356] on img at bounding box center [428, 357] width 99 height 56
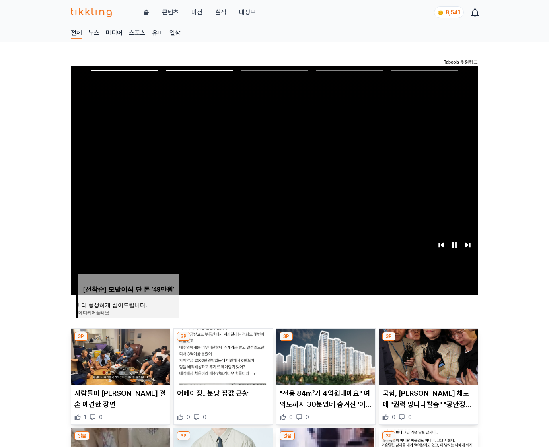
click at [428, 356] on img at bounding box center [428, 357] width 99 height 56
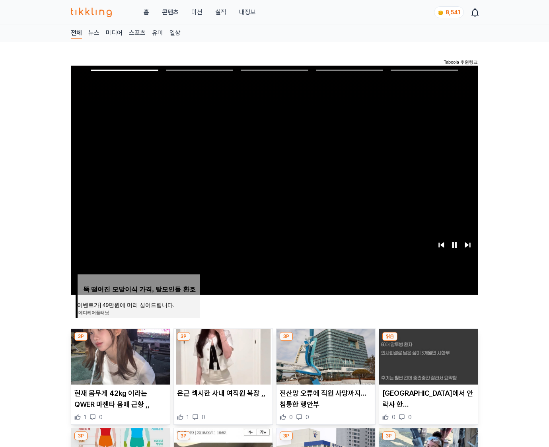
click at [428, 356] on img at bounding box center [428, 357] width 99 height 56
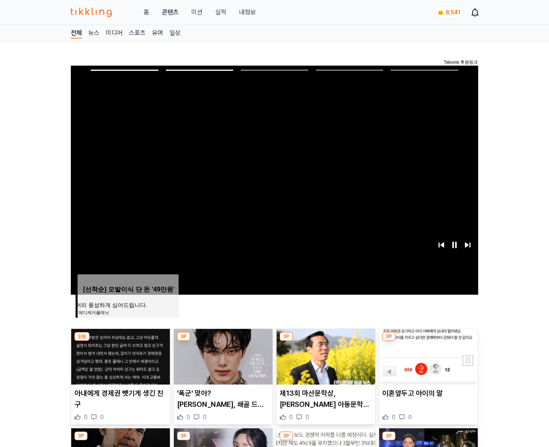
click at [428, 356] on img at bounding box center [428, 357] width 99 height 56
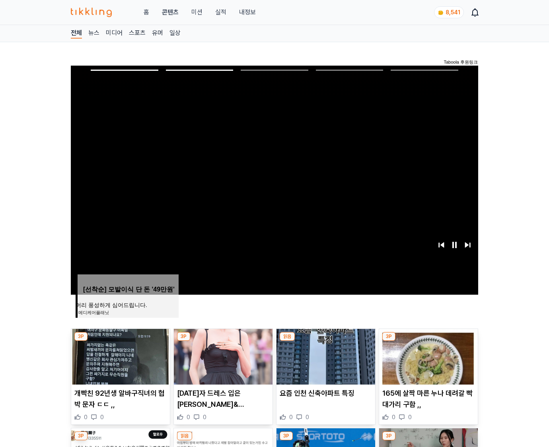
click at [428, 356] on img at bounding box center [428, 357] width 99 height 56
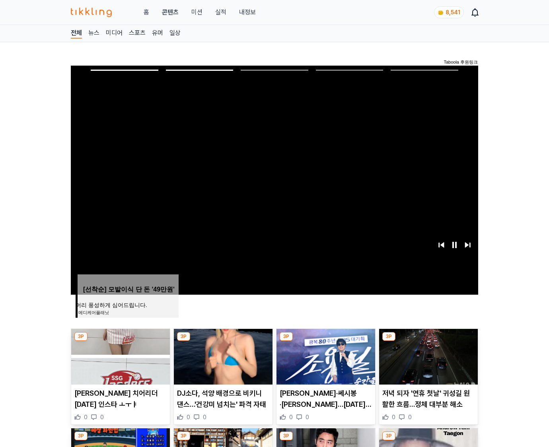
click at [428, 356] on img at bounding box center [428, 357] width 99 height 56
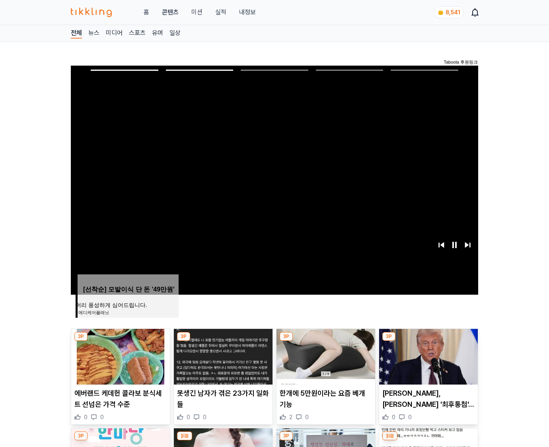
click at [428, 356] on img at bounding box center [428, 357] width 99 height 56
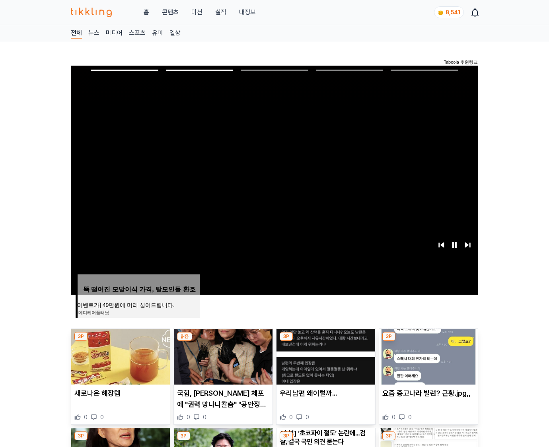
click at [428, 356] on img at bounding box center [428, 357] width 99 height 56
